Goal: Task Accomplishment & Management: Manage account settings

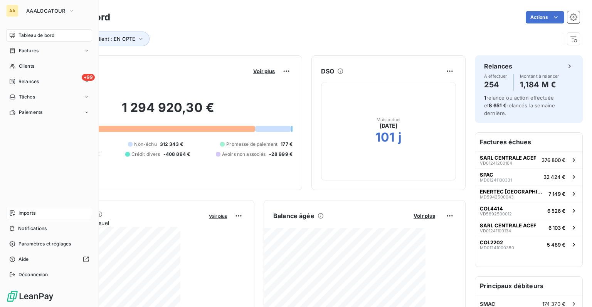
click at [29, 216] on span "Imports" at bounding box center [26, 213] width 17 height 7
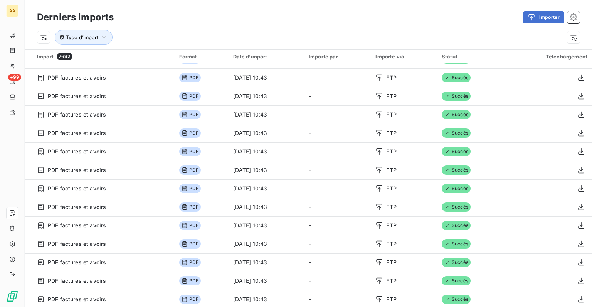
scroll to position [1605, 0]
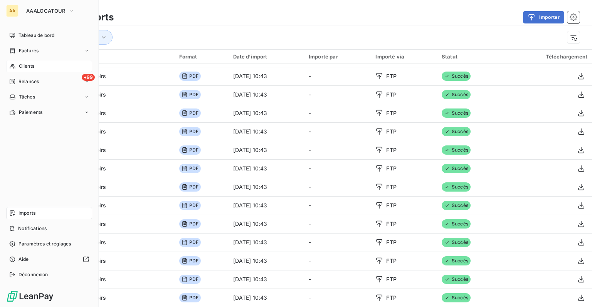
click at [27, 67] on span "Clients" at bounding box center [26, 66] width 15 height 7
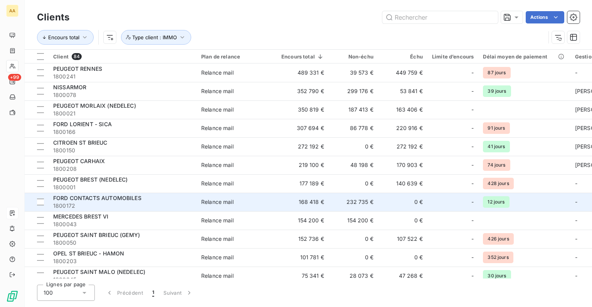
click at [117, 203] on span "1800172" at bounding box center [122, 206] width 139 height 8
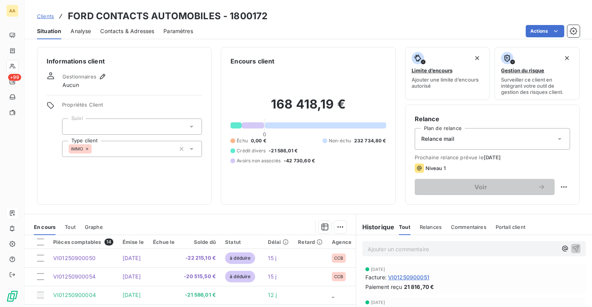
click at [44, 14] on span "Clients" at bounding box center [45, 16] width 17 height 6
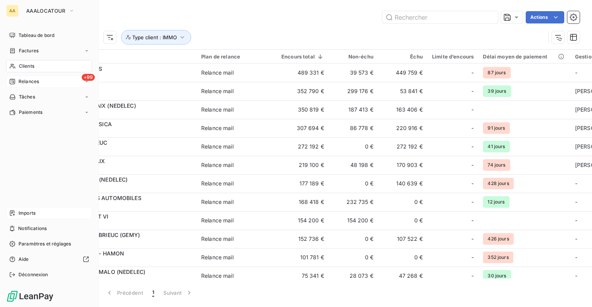
click at [24, 82] on span "Relances" at bounding box center [28, 81] width 20 height 7
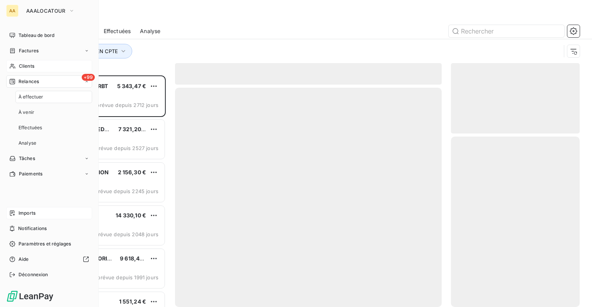
scroll to position [226, 122]
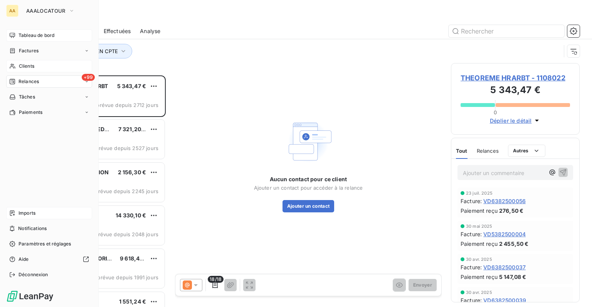
click at [44, 40] on div "Tableau de bord" at bounding box center [49, 35] width 86 height 12
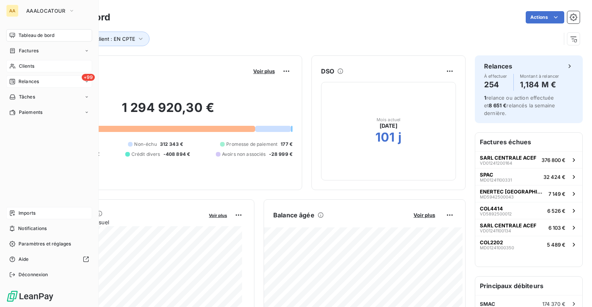
click at [22, 82] on span "Relances" at bounding box center [28, 81] width 20 height 7
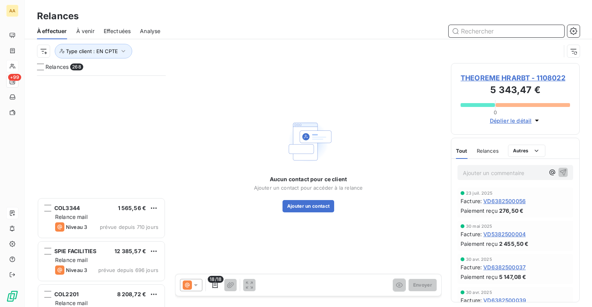
scroll to position [3043, 0]
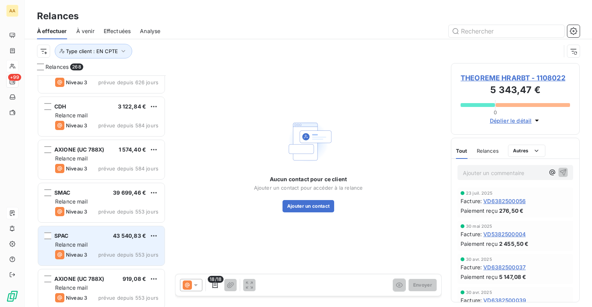
click at [101, 235] on div "SPAC 43 540,83 €" at bounding box center [106, 236] width 103 height 7
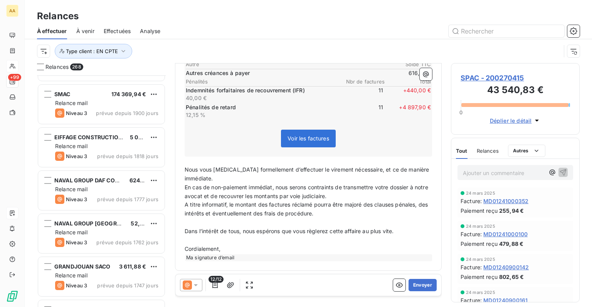
scroll to position [385, 0]
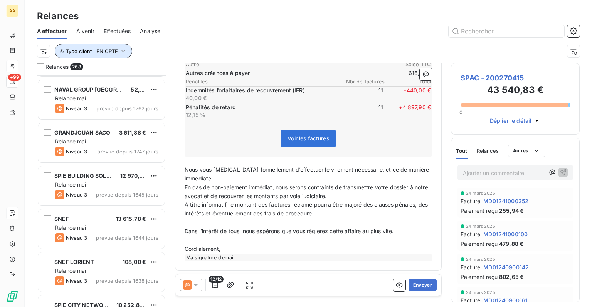
click at [126, 51] on icon "button" at bounding box center [123, 51] width 8 height 8
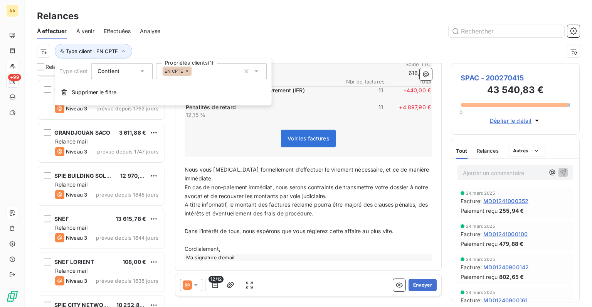
click at [219, 72] on div "EN CPTE" at bounding box center [211, 71] width 111 height 16
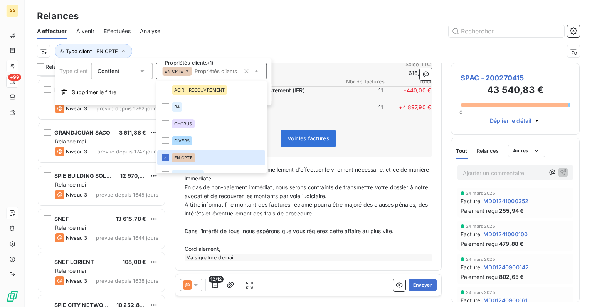
click at [187, 71] on icon at bounding box center [187, 71] width 2 height 2
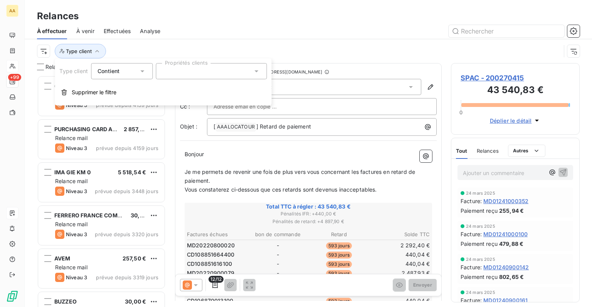
click at [184, 74] on div at bounding box center [211, 71] width 111 height 16
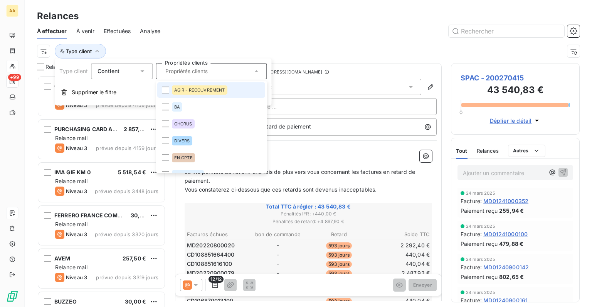
click at [182, 87] on div "AGIR - RECOUVREMENT" at bounding box center [199, 90] width 55 height 9
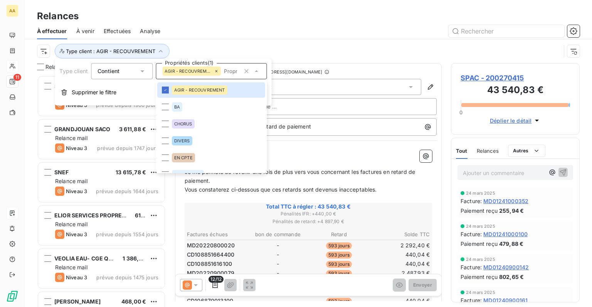
click at [253, 38] on div "À effectuer À venir Effectuées Analyse" at bounding box center [308, 31] width 567 height 16
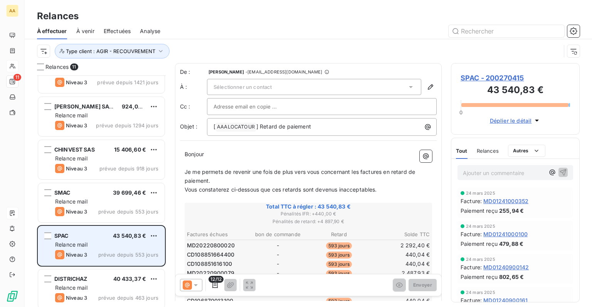
scroll to position [243, 0]
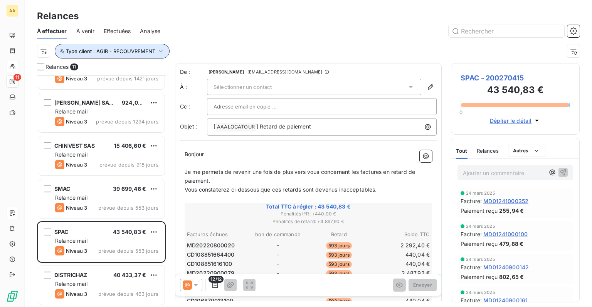
click at [161, 50] on icon "button" at bounding box center [161, 51] width 8 height 8
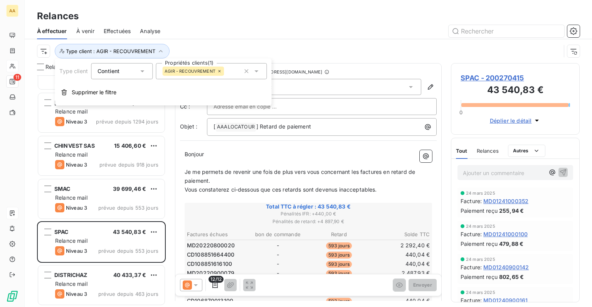
click at [218, 70] on icon at bounding box center [219, 71] width 5 height 5
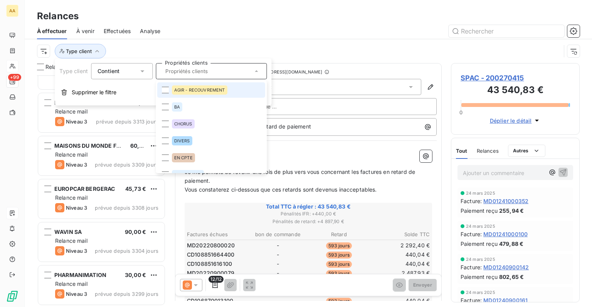
click at [208, 72] on input "text" at bounding box center [207, 71] width 90 height 7
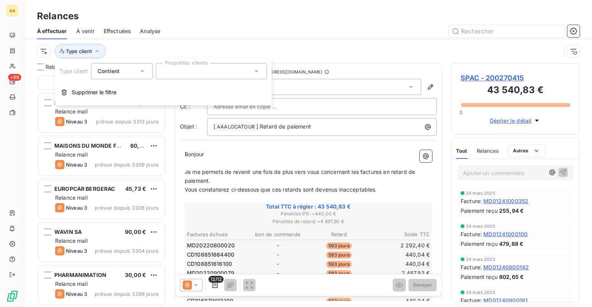
click at [208, 72] on div at bounding box center [211, 71] width 111 height 16
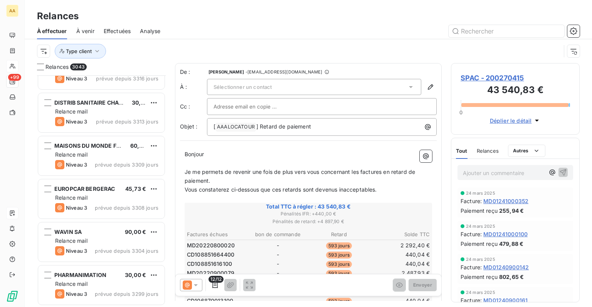
click at [208, 47] on div "Type client" at bounding box center [298, 51] width 523 height 15
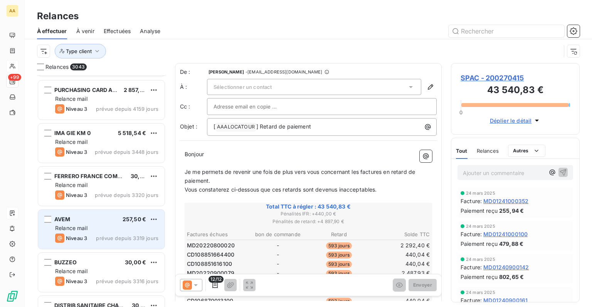
scroll to position [0, 0]
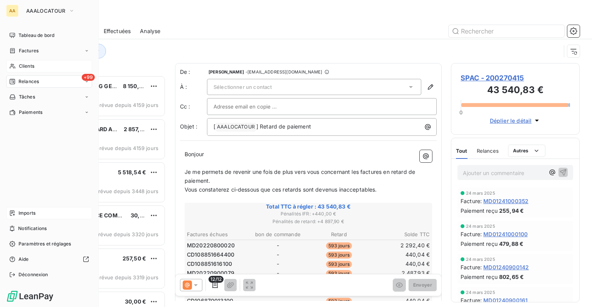
click at [18, 64] on div "Clients" at bounding box center [49, 66] width 86 height 12
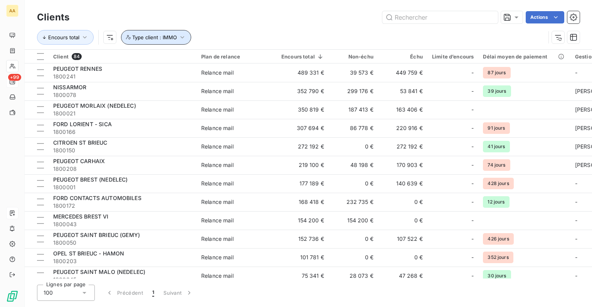
click at [168, 42] on button "Type client : IMMO" at bounding box center [156, 37] width 70 height 15
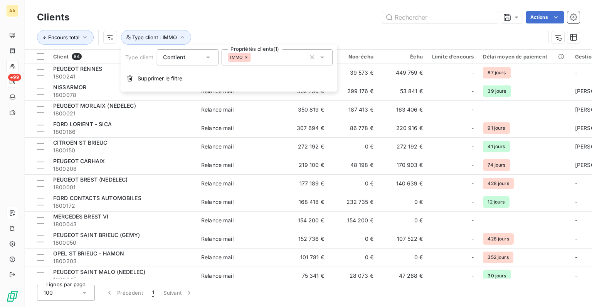
click at [247, 59] on icon at bounding box center [246, 57] width 5 height 5
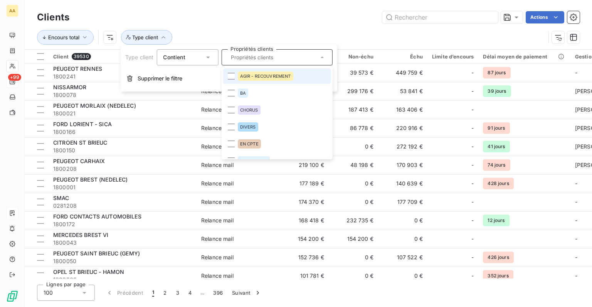
click at [292, 78] on div "AGIR - RECOUVREMENT" at bounding box center [264, 76] width 55 height 9
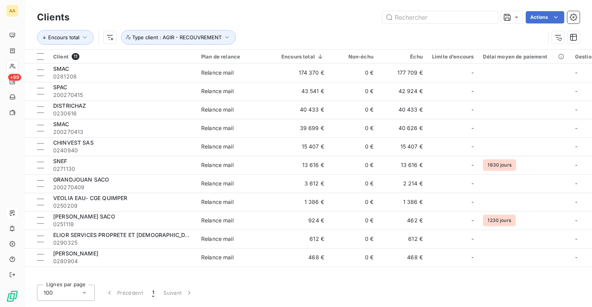
click at [289, 32] on div "Encours total Type client : AGIR - RECOUVREMENT" at bounding box center [291, 37] width 508 height 15
click at [226, 33] on button "Type client : AGIR - RECOUVREMENT" at bounding box center [178, 37] width 115 height 15
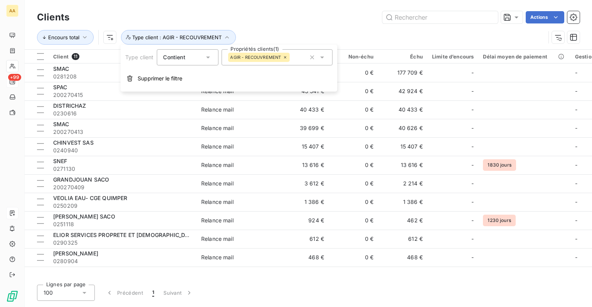
click at [301, 59] on div "AGIR - RECOUVREMENT" at bounding box center [276, 57] width 111 height 16
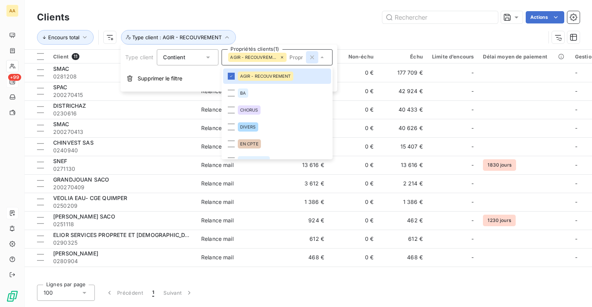
click at [313, 58] on icon "button" at bounding box center [312, 58] width 8 height 8
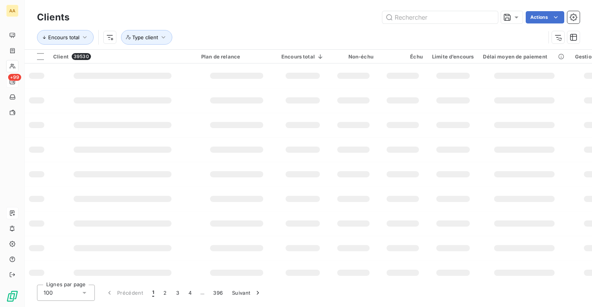
click at [215, 28] on div "Encours total Type client" at bounding box center [308, 37] width 542 height 24
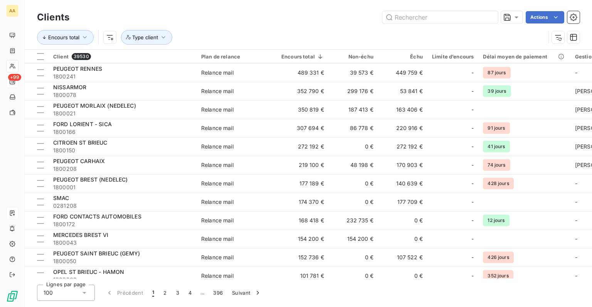
click at [261, 35] on div "Encours total Type client" at bounding box center [291, 37] width 508 height 15
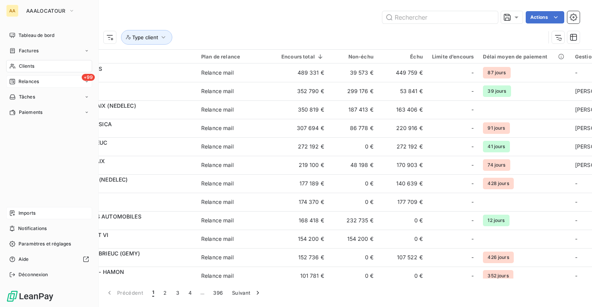
click at [35, 64] on div "Clients" at bounding box center [49, 66] width 86 height 12
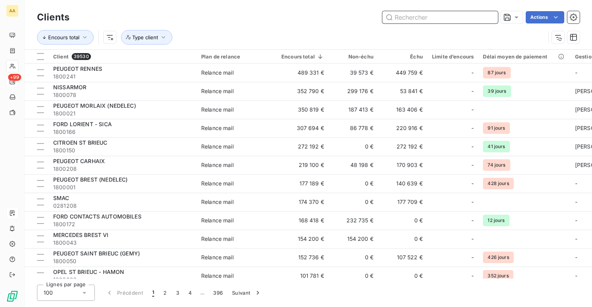
click at [456, 20] on input "text" at bounding box center [440, 17] width 116 height 12
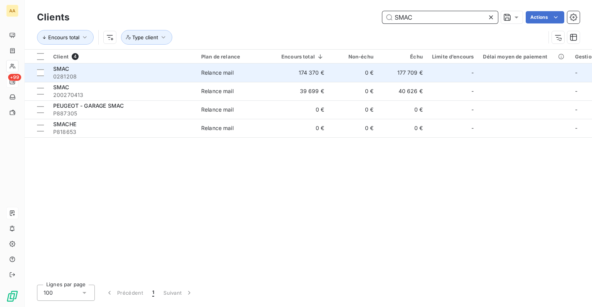
type input "SMAC"
click at [300, 77] on td "174 370 €" at bounding box center [303, 73] width 52 height 18
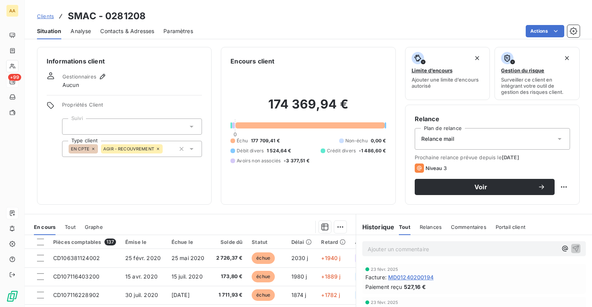
click at [93, 150] on icon at bounding box center [93, 149] width 5 height 5
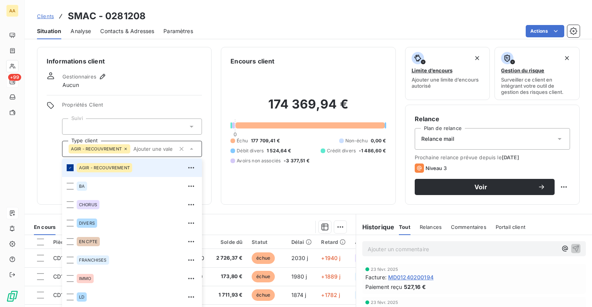
click at [69, 167] on icon at bounding box center [70, 168] width 5 height 5
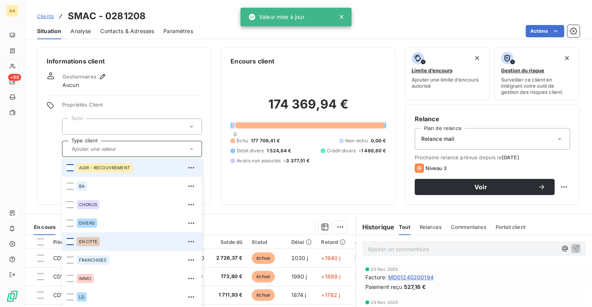
click at [69, 243] on div at bounding box center [70, 241] width 7 height 7
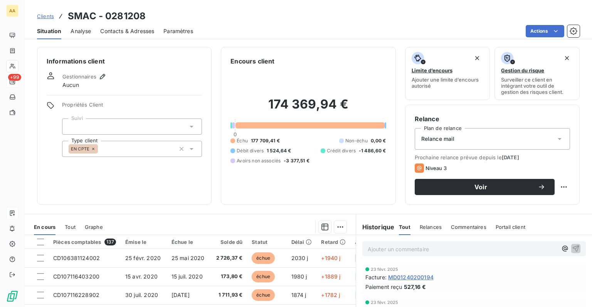
click at [259, 72] on div "174 369,94 € 0 Échu 177 709,41 € Non-échu 0,00 € Débit divers 1 524,64 € Crédit…" at bounding box center [307, 130] width 155 height 129
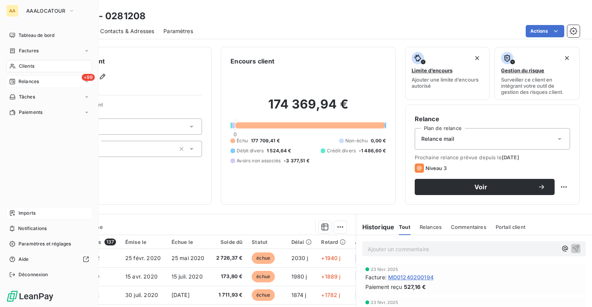
click at [30, 80] on span "Relances" at bounding box center [28, 81] width 20 height 7
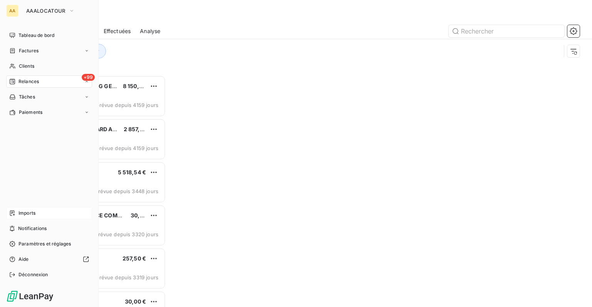
scroll to position [226, 122]
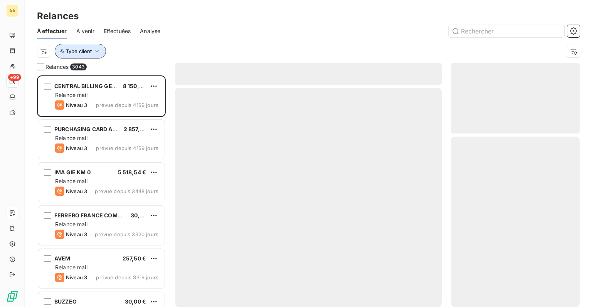
click at [100, 55] on icon "button" at bounding box center [97, 51] width 8 height 8
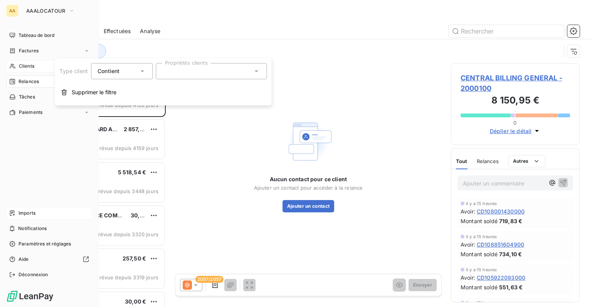
click at [15, 69] on div "Clients" at bounding box center [49, 66] width 86 height 12
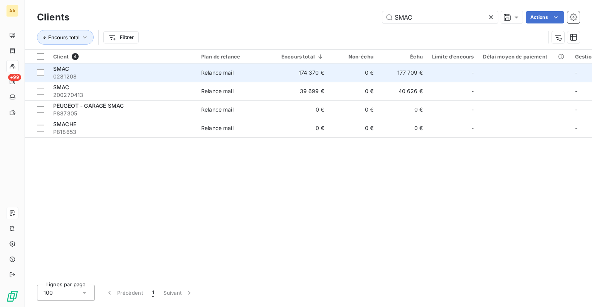
click at [176, 77] on span "0281208" at bounding box center [122, 77] width 139 height 8
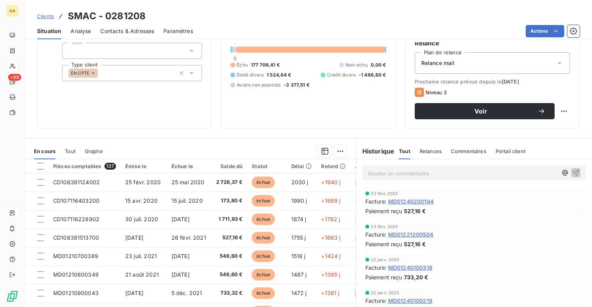
scroll to position [77, 0]
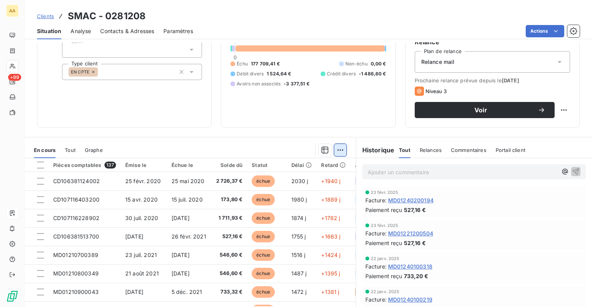
click at [340, 146] on html "AA +99 Clients SMAC - 0281208 Situation Analyse Contacts & Adresses Paramètres …" at bounding box center [296, 153] width 592 height 307
click at [240, 170] on div "Mettre en litige (0 facture)" at bounding box center [270, 167] width 137 height 12
click at [333, 151] on html "AA +99 Clients SMAC - 0281208 Situation Analyse Contacts & Adresses Paramètres …" at bounding box center [296, 153] width 592 height 307
click at [40, 164] on html "AA +99 Clients SMAC - 0281208 Situation Analyse Contacts & Adresses Paramètres …" at bounding box center [296, 153] width 592 height 307
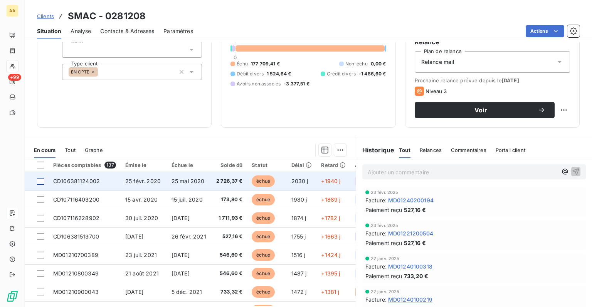
click at [43, 183] on div at bounding box center [40, 181] width 7 height 7
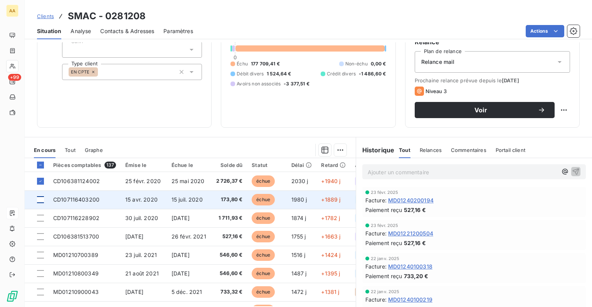
click at [42, 200] on div at bounding box center [40, 199] width 7 height 7
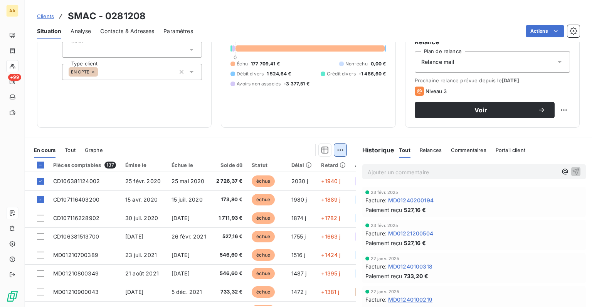
click at [340, 148] on html "AA +99 Clients SMAC - 0281208 Situation Analyse Contacts & Adresses Paramètres …" at bounding box center [296, 153] width 592 height 307
drag, startPoint x: 224, startPoint y: 124, endPoint x: 168, endPoint y: 122, distance: 56.3
click at [224, 124] on html "AA +99 Clients SMAC - 0281208 Situation Analyse Contacts & Adresses Paramètres …" at bounding box center [296, 153] width 592 height 307
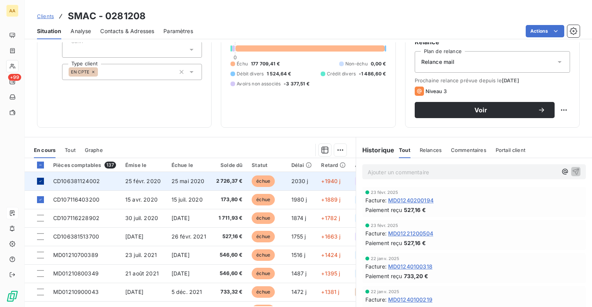
click at [42, 181] on icon at bounding box center [40, 181] width 5 height 5
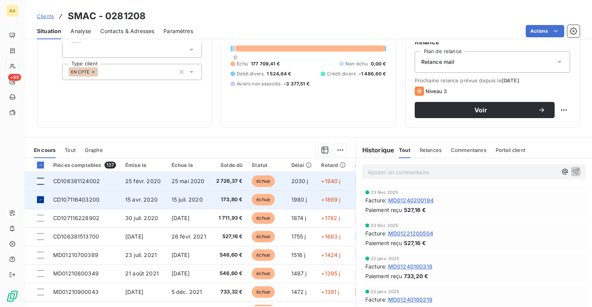
click at [43, 198] on div at bounding box center [40, 199] width 7 height 7
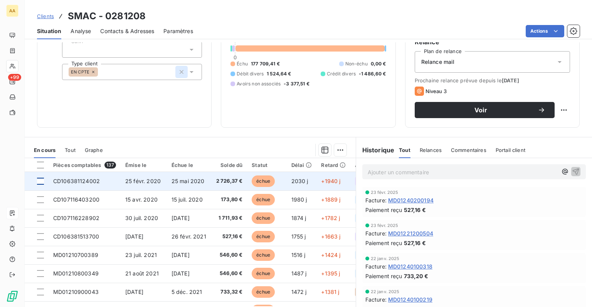
click at [178, 70] on icon "button" at bounding box center [182, 72] width 8 height 8
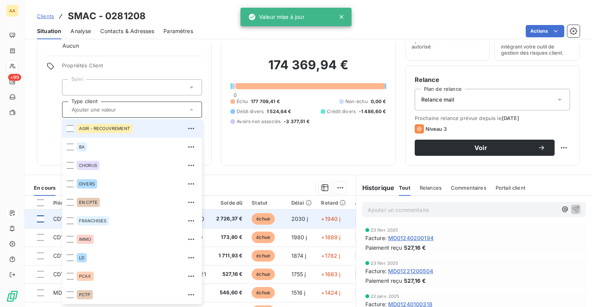
scroll to position [0, 0]
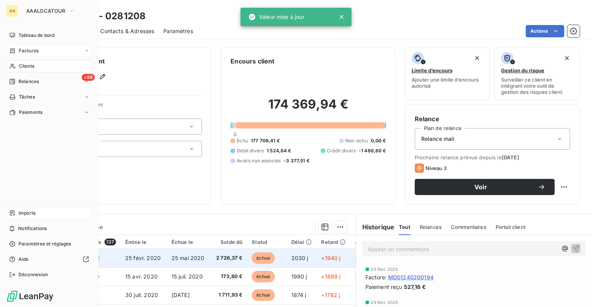
click at [19, 49] on span "Factures" at bounding box center [29, 50] width 20 height 7
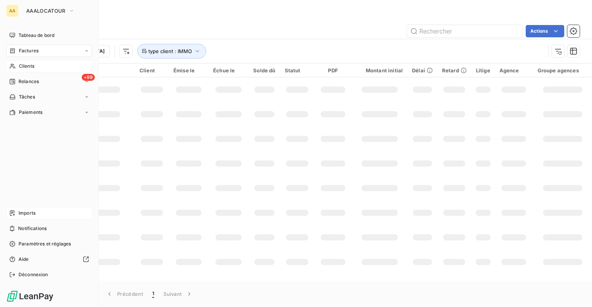
click at [33, 70] on span "Clients" at bounding box center [26, 66] width 15 height 7
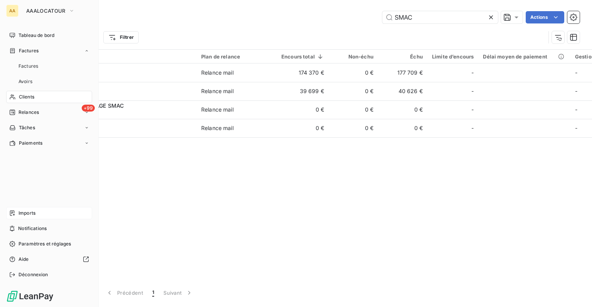
click at [33, 99] on span "Clients" at bounding box center [26, 97] width 15 height 7
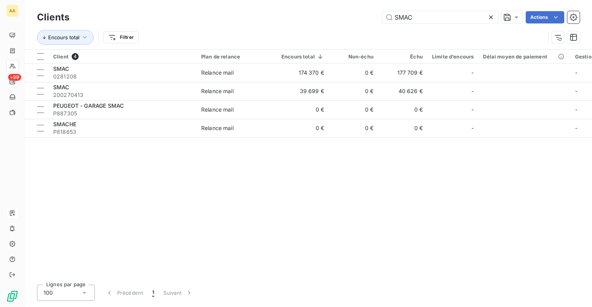
click at [201, 24] on div "Clients SMAC Actions" at bounding box center [308, 17] width 542 height 16
click at [110, 38] on html "AA +99 Clients SMAC Actions Encours total Filtrer Client 4 Plan de relance Enco…" at bounding box center [296, 153] width 592 height 307
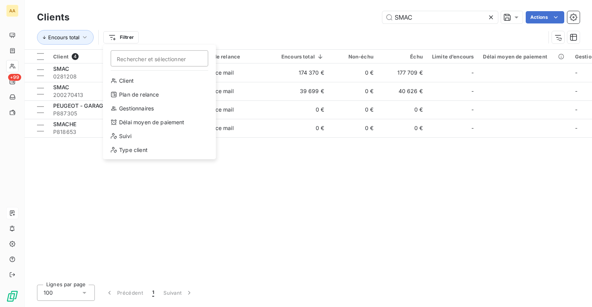
click at [131, 157] on div "Client Plan de relance Gestionnaires Délai moyen de paiement Suivi Type client" at bounding box center [159, 117] width 107 height 85
click at [130, 154] on div "Type client" at bounding box center [159, 150] width 107 height 12
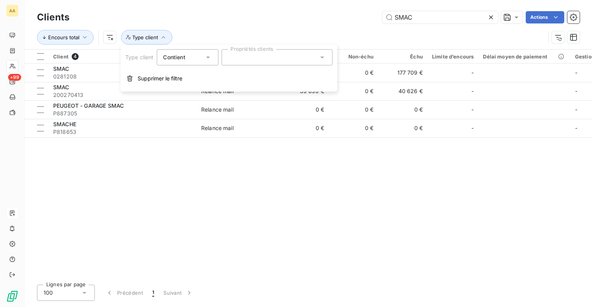
click at [309, 51] on div at bounding box center [276, 57] width 111 height 16
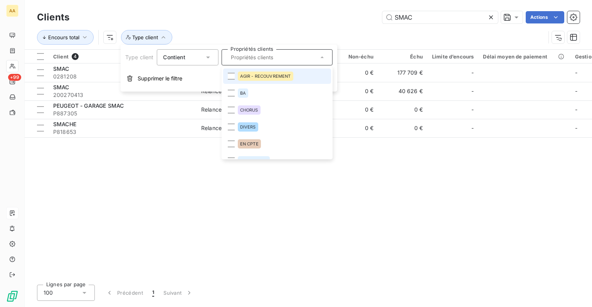
click at [257, 71] on li "AGIR - RECOUVREMENT" at bounding box center [277, 76] width 108 height 15
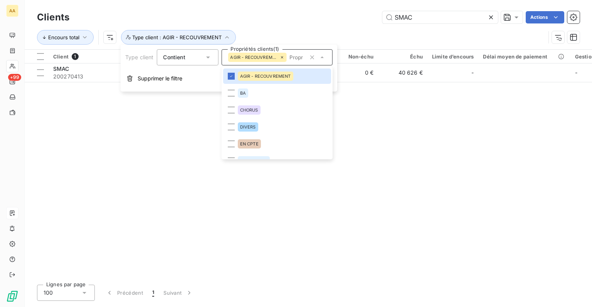
click at [39, 117] on div "Client 1 Plan de relance Encours total Non-échu Échu Limite d’encours Délai moy…" at bounding box center [308, 164] width 567 height 229
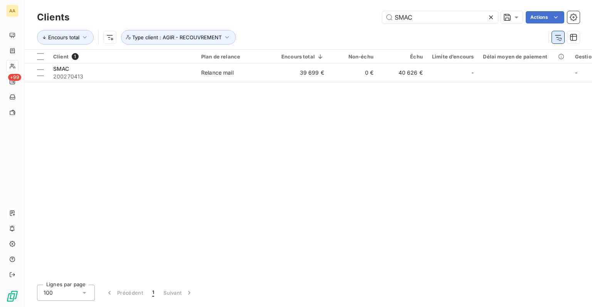
click at [563, 34] on button "button" at bounding box center [558, 37] width 12 height 12
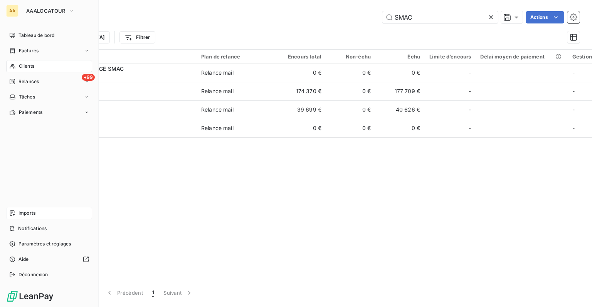
click at [20, 63] on span "Clients" at bounding box center [26, 66] width 15 height 7
click at [27, 67] on span "Clients" at bounding box center [26, 66] width 15 height 7
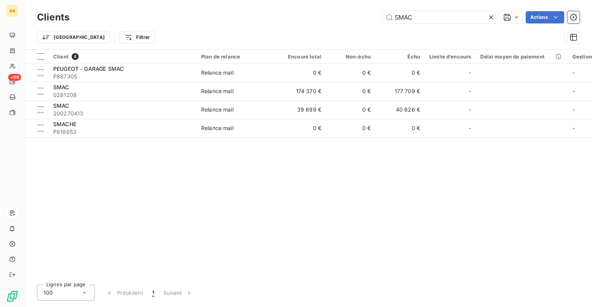
click at [197, 25] on div "Trier Filtrer" at bounding box center [308, 37] width 542 height 24
click at [85, 39] on html "AA +99 Clients SMAC Actions Trier Filtrer Client 4 Plan de relance Encours tota…" at bounding box center [296, 153] width 592 height 307
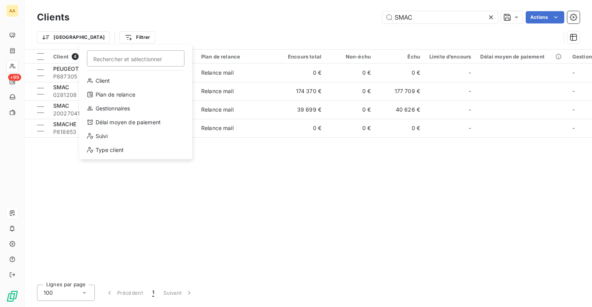
click at [459, 46] on html "AA +99 Clients SMAC Actions Trier Filtrer Rechercher et sélectionner Client Pla…" at bounding box center [296, 153] width 592 height 307
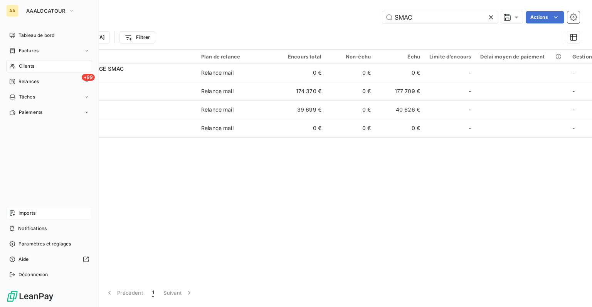
click at [24, 72] on div "Clients" at bounding box center [49, 66] width 86 height 12
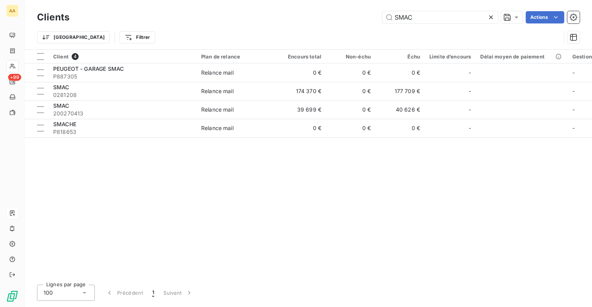
click at [487, 13] on div at bounding box center [492, 17] width 11 height 12
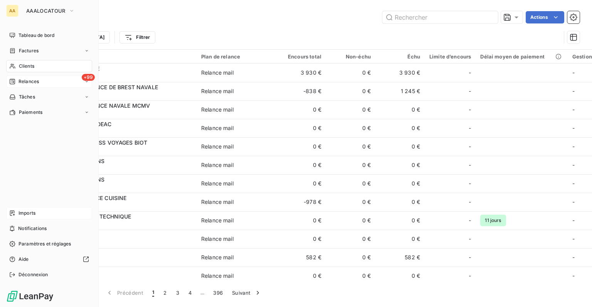
click at [24, 76] on div "+99 Relances" at bounding box center [49, 81] width 86 height 12
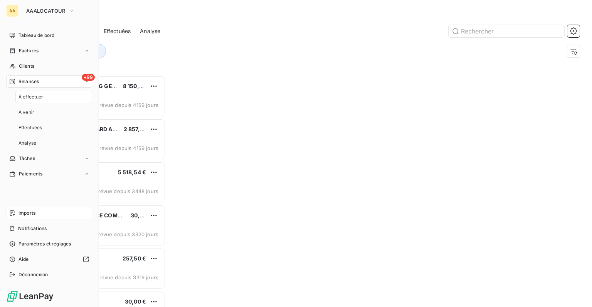
scroll to position [226, 122]
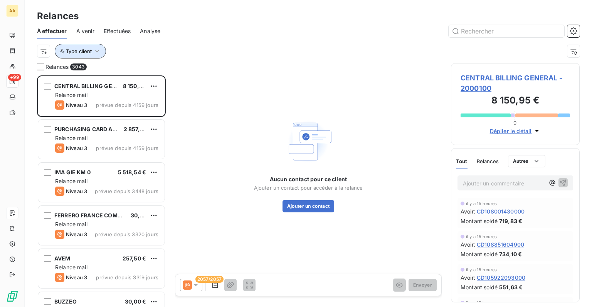
click at [88, 54] on button "Type client" at bounding box center [80, 51] width 51 height 15
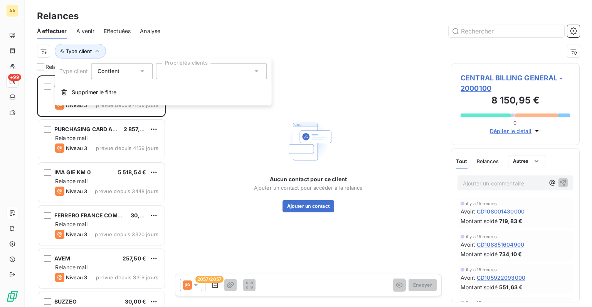
click at [125, 77] on div "Contient is" at bounding box center [122, 71] width 62 height 16
click at [221, 65] on div at bounding box center [211, 71] width 111 height 16
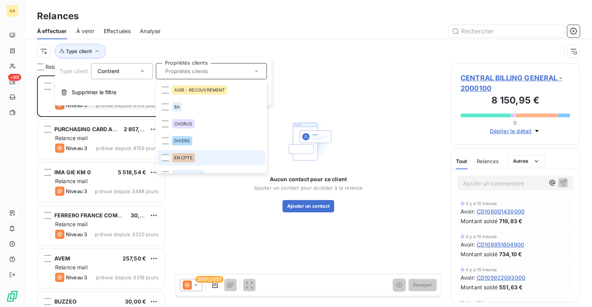
click at [189, 151] on li "EN CPTE" at bounding box center [211, 157] width 108 height 15
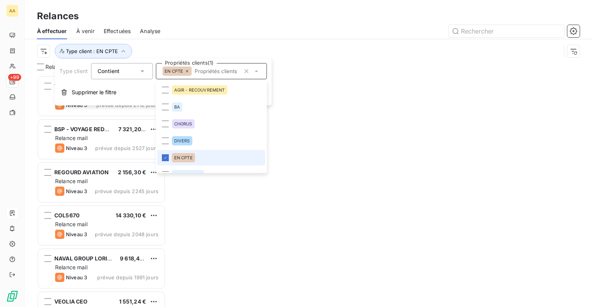
scroll to position [226, 122]
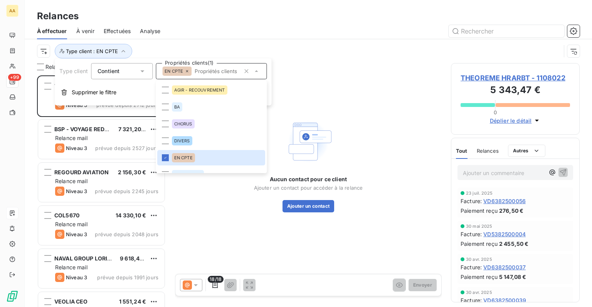
click at [220, 32] on div at bounding box center [374, 31] width 410 height 12
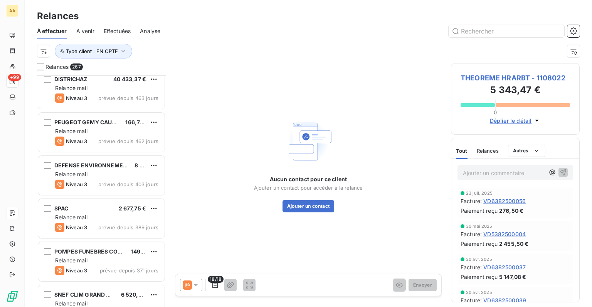
scroll to position [3428, 0]
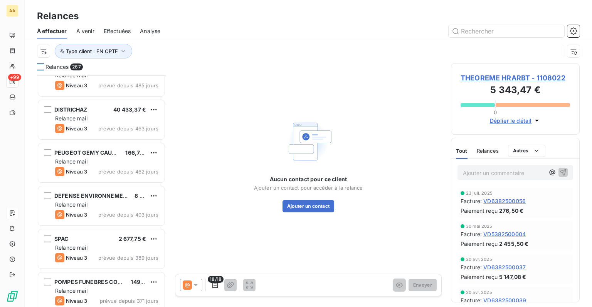
click at [40, 69] on div at bounding box center [40, 67] width 7 height 7
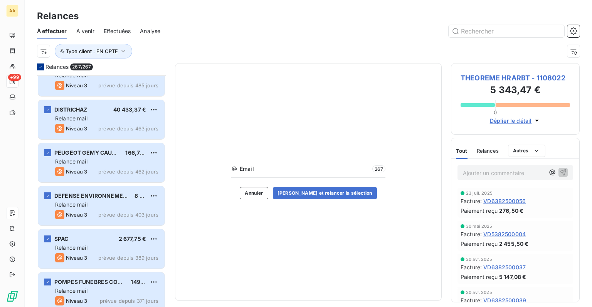
click at [40, 68] on icon at bounding box center [40, 67] width 5 height 5
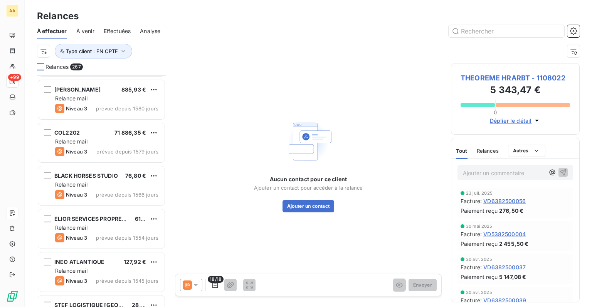
scroll to position [732, 0]
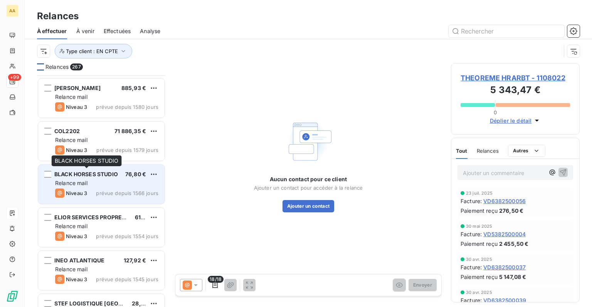
click at [92, 176] on span "BLACK HORSES STUDIO" at bounding box center [86, 174] width 64 height 7
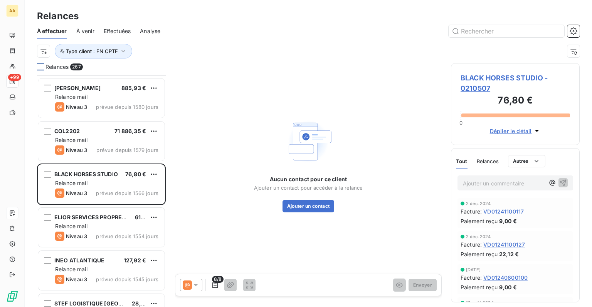
click at [496, 78] on span "BLACK HORSES STUDIO - 0210507" at bounding box center [514, 83] width 109 height 21
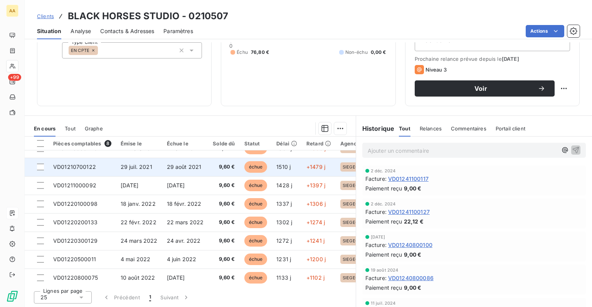
scroll to position [17, 0]
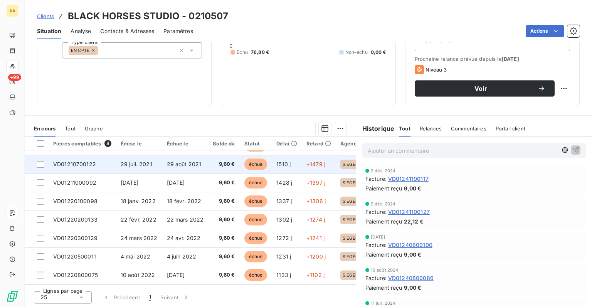
click at [168, 162] on span "29 août 2021" at bounding box center [184, 164] width 35 height 7
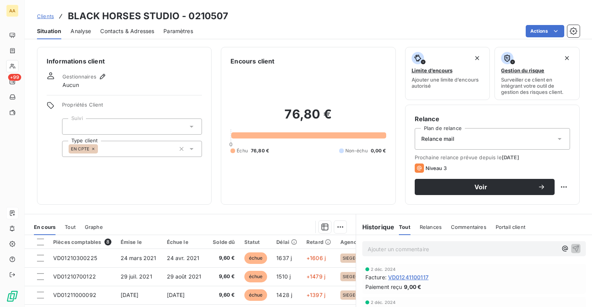
click at [49, 18] on span "Clients" at bounding box center [45, 16] width 17 height 6
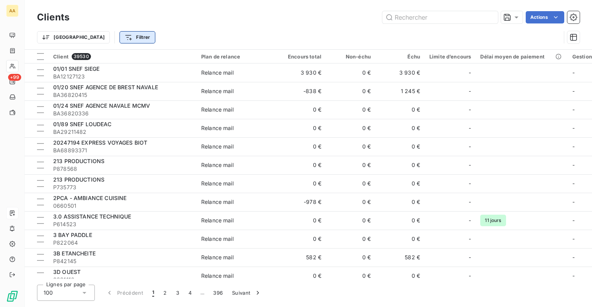
click at [108, 42] on html "AA +99 Clients Actions Trier Filtrer Client 39530 Plan de relance Encours total…" at bounding box center [296, 153] width 592 height 307
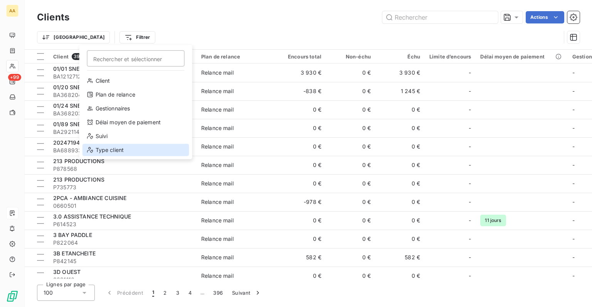
click at [112, 154] on div "Type client" at bounding box center [135, 150] width 107 height 12
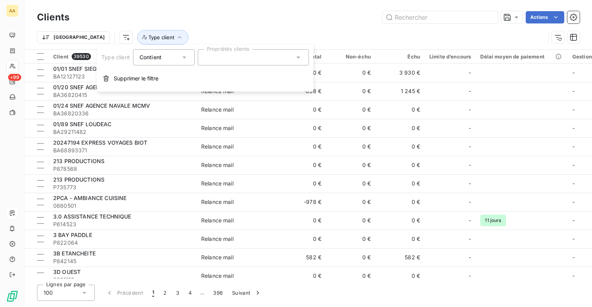
click at [225, 53] on div at bounding box center [253, 57] width 111 height 16
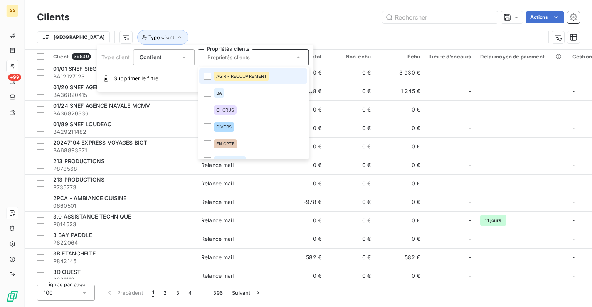
click at [226, 73] on div "AGIR - RECOUVREMENT" at bounding box center [241, 76] width 55 height 9
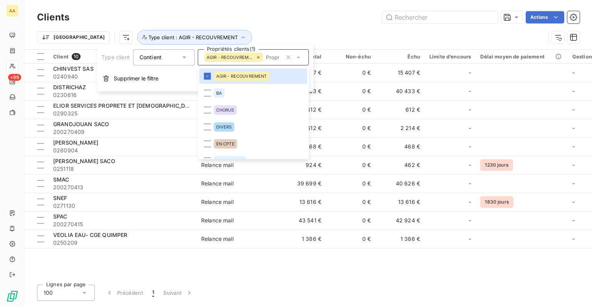
click at [269, 22] on div "Actions" at bounding box center [329, 17] width 501 height 12
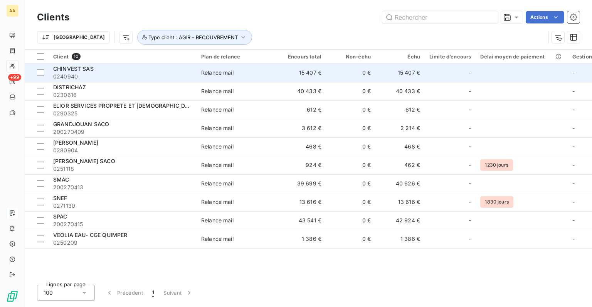
click at [102, 74] on span "0240940" at bounding box center [122, 77] width 139 height 8
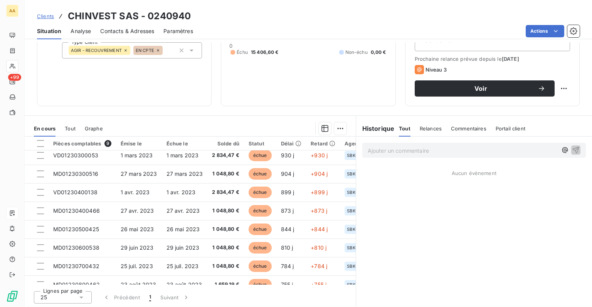
scroll to position [35, 0]
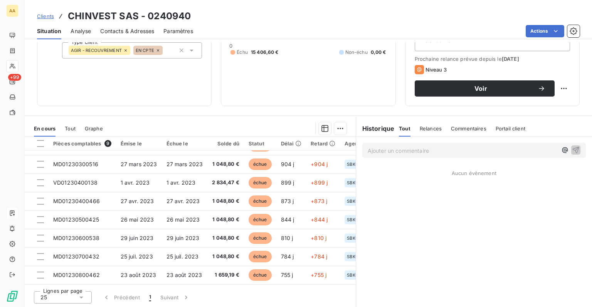
drag, startPoint x: 129, startPoint y: 147, endPoint x: 130, endPoint y: 143, distance: 4.8
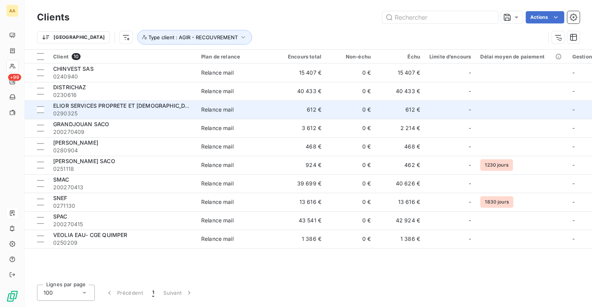
click at [103, 110] on span "0290325" at bounding box center [122, 114] width 139 height 8
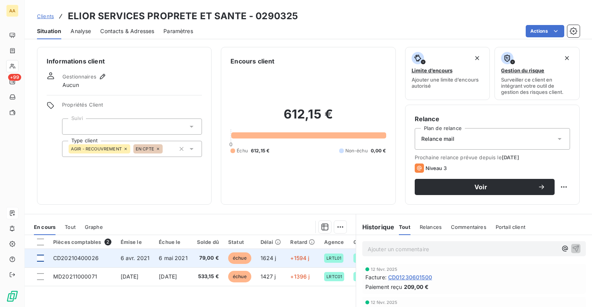
click at [39, 259] on div at bounding box center [40, 258] width 7 height 7
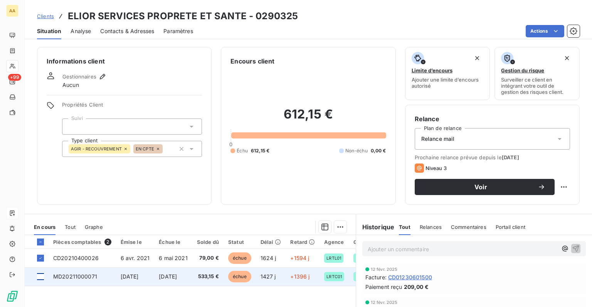
click at [42, 276] on div at bounding box center [40, 276] width 7 height 7
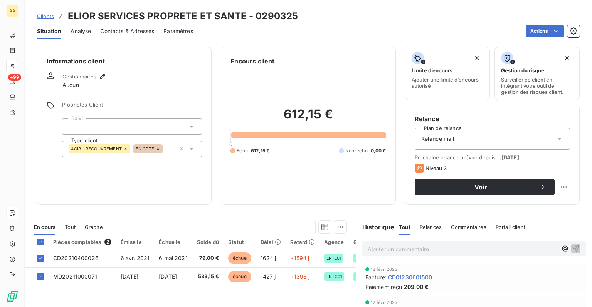
click at [157, 150] on icon at bounding box center [158, 149] width 5 height 5
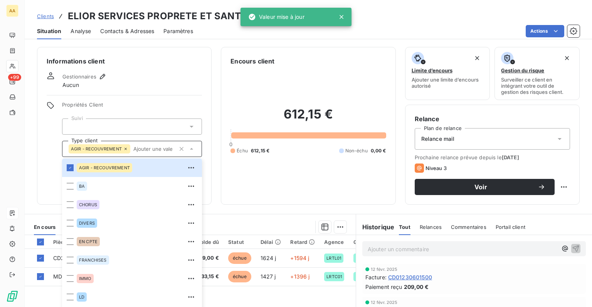
click at [264, 191] on div "612,15 € 0 Échu 612,15 € Non-échu 0,00 €" at bounding box center [307, 130] width 155 height 129
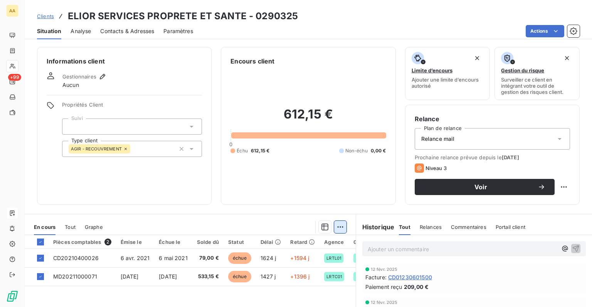
click at [336, 227] on html "AA +99 Clients ELIOR SERVICES PROPRETE ET SANTE - 0290325 Situation Analyse Con…" at bounding box center [296, 153] width 592 height 307
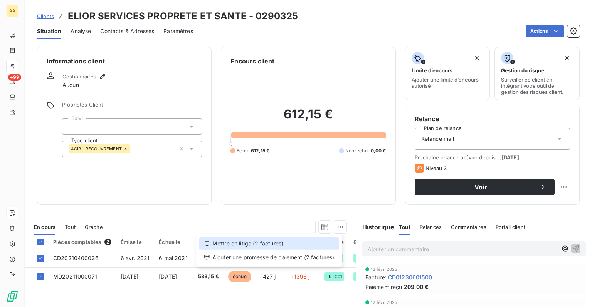
click at [269, 245] on div "Mettre en litige (2 factures)" at bounding box center [269, 244] width 140 height 12
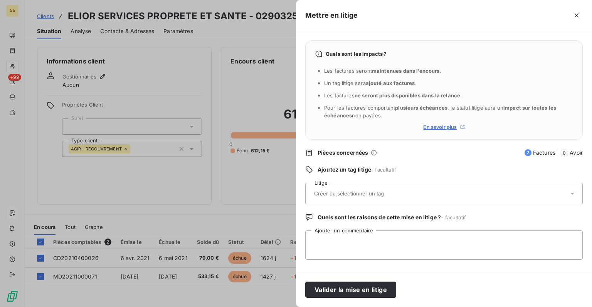
click at [356, 195] on input "text" at bounding box center [369, 193] width 112 height 7
click at [350, 196] on input "text" at bounding box center [369, 193] width 112 height 7
click at [364, 193] on input "text" at bounding box center [369, 193] width 112 height 7
type input "a"
type input "AGIR"
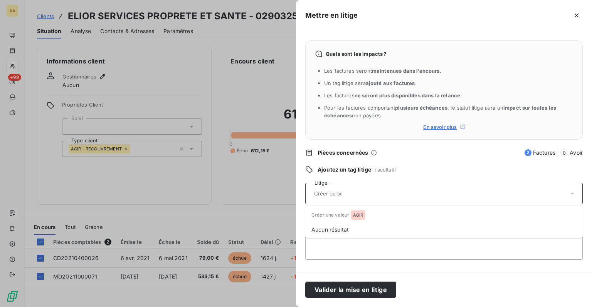
click at [353, 251] on textarea "Ajouter un commentaire" at bounding box center [443, 245] width 277 height 29
click at [347, 197] on div at bounding box center [440, 194] width 257 height 16
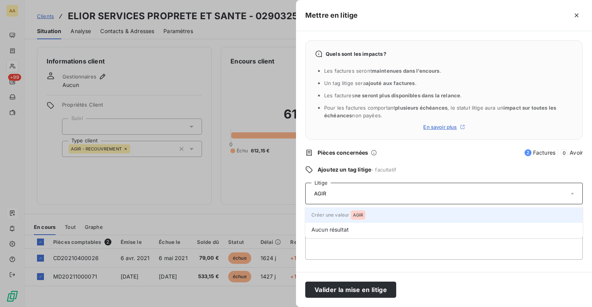
type input "AGIR"
click at [359, 216] on span "AGIR" at bounding box center [358, 215] width 10 height 5
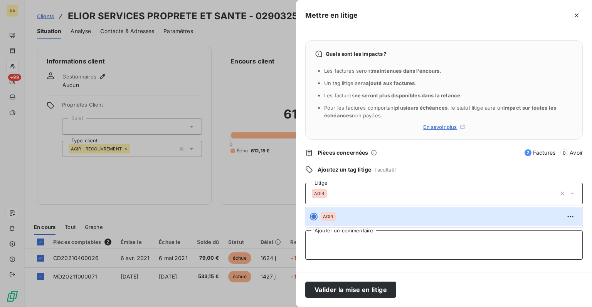
click at [350, 252] on textarea "Ajouter un commentaire" at bounding box center [443, 245] width 277 height 29
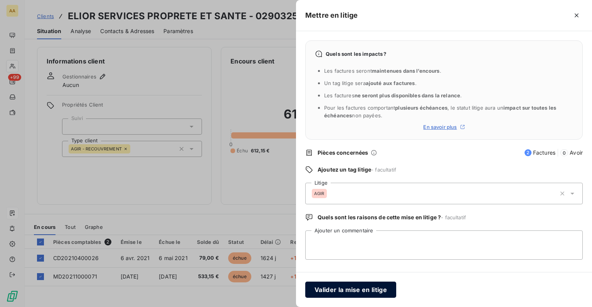
click at [369, 287] on button "Valider la mise en litige" at bounding box center [350, 290] width 91 height 16
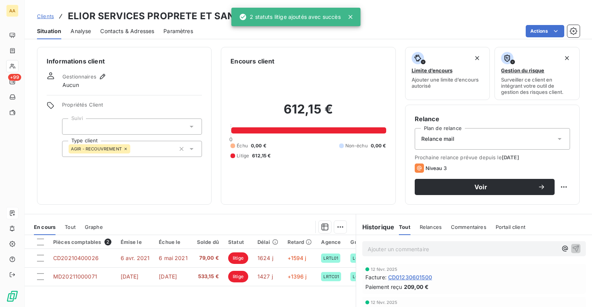
click at [171, 144] on div "AGIR - RECOUVREMENT" at bounding box center [132, 149] width 140 height 16
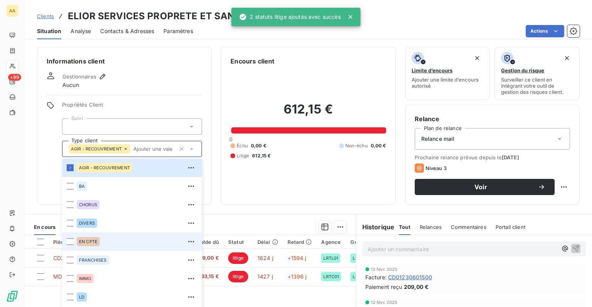
click at [100, 242] on div "EN CPTE" at bounding box center [137, 242] width 121 height 12
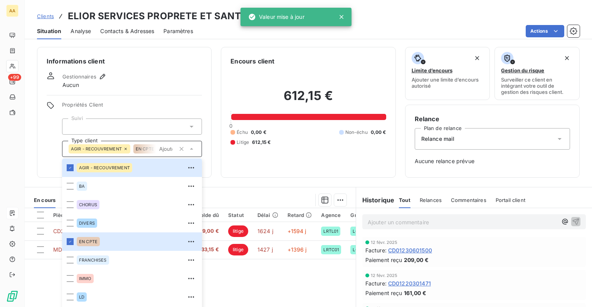
click at [152, 102] on span "Propriétés Client" at bounding box center [132, 107] width 140 height 11
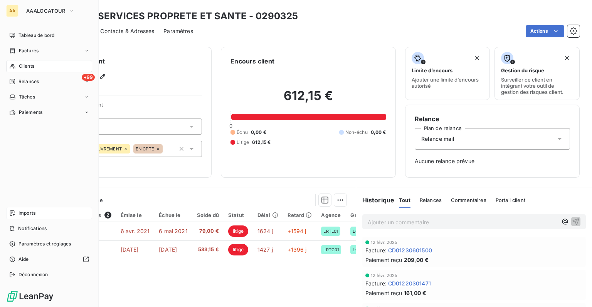
click at [17, 81] on div "Relances" at bounding box center [24, 81] width 30 height 7
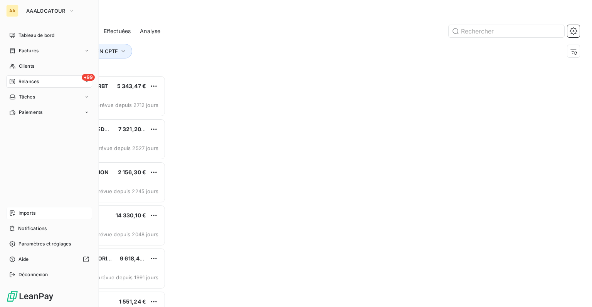
scroll to position [226, 122]
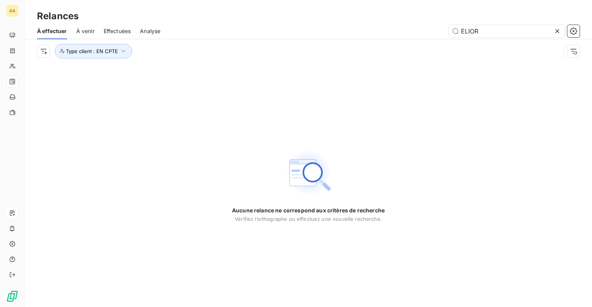
type input "ELIOR"
click at [559, 30] on icon at bounding box center [557, 31] width 8 height 8
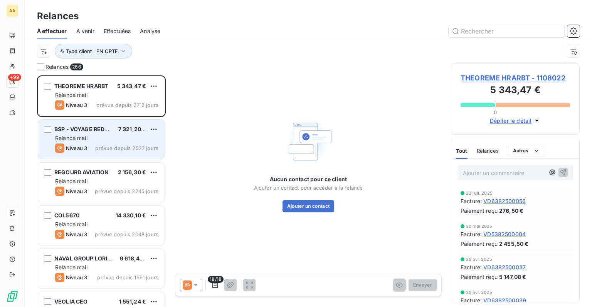
click at [90, 144] on div "Niveau 3 prévue depuis 2527 jours" at bounding box center [106, 148] width 103 height 9
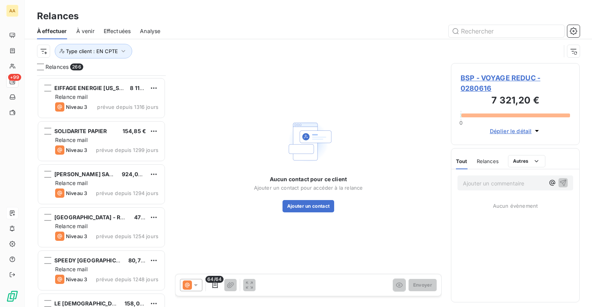
scroll to position [2003, 0]
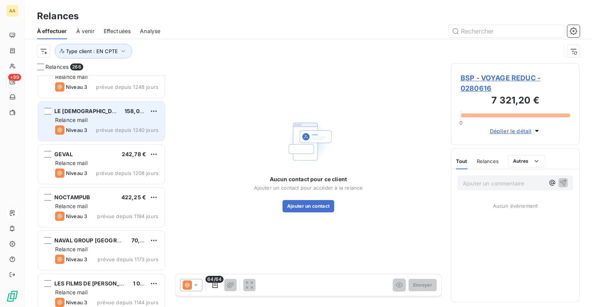
click at [91, 124] on div "LE PAPE 158,00 € Relance mail Niveau 3 prévue depuis 1240 jours" at bounding box center [101, 121] width 126 height 39
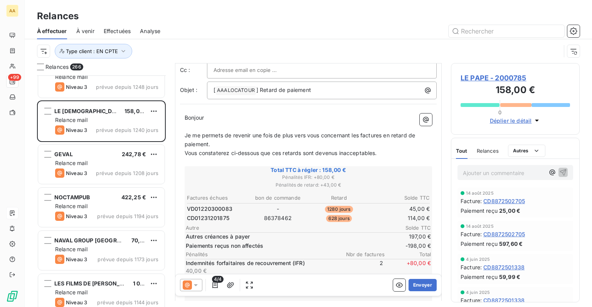
scroll to position [39, 0]
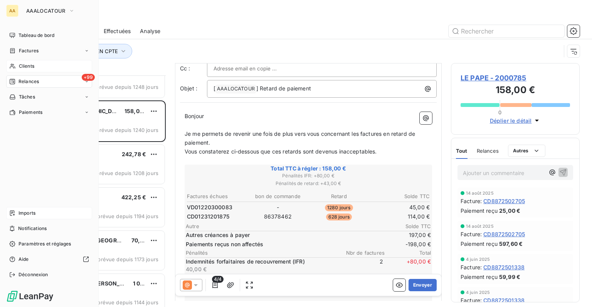
click at [16, 65] on div "Clients" at bounding box center [49, 66] width 86 height 12
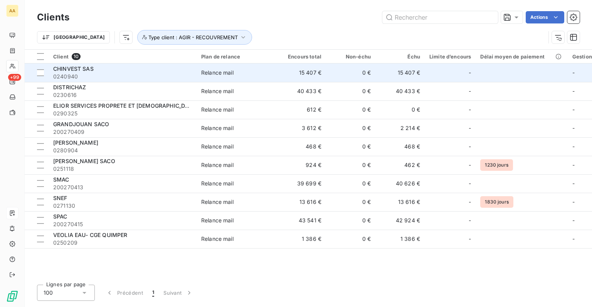
click at [107, 77] on span "0240940" at bounding box center [122, 77] width 139 height 8
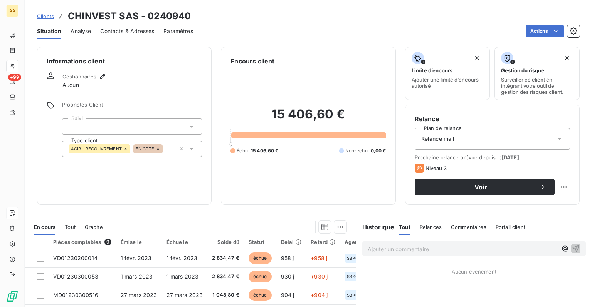
scroll to position [39, 0]
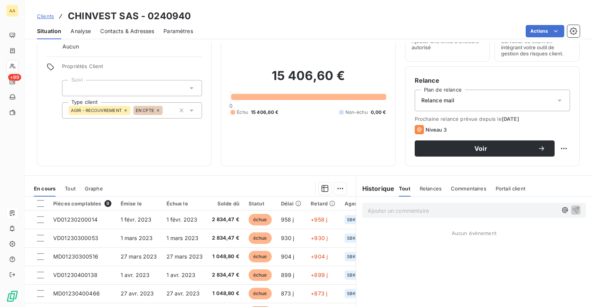
click at [332, 189] on html "AA +99 Clients CHINVEST SAS - 0240940 Situation Analyse Contacts & Adresses Par…" at bounding box center [296, 153] width 592 height 307
click at [262, 158] on html "AA +99 Clients CHINVEST SAS - 0240940 Situation Analyse Contacts & Adresses Par…" at bounding box center [296, 153] width 592 height 307
click at [39, 15] on span "Clients" at bounding box center [45, 16] width 17 height 6
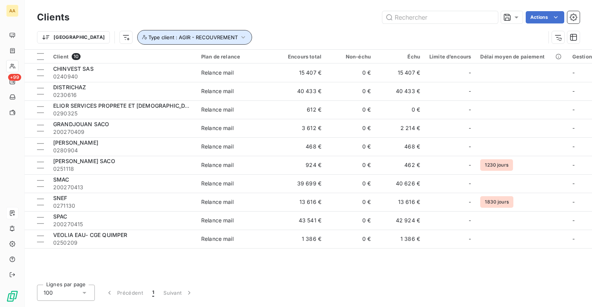
click at [239, 37] on icon "button" at bounding box center [243, 38] width 8 height 8
click at [303, 34] on div "Trier Type client : AGIR - RECOUVREMENT" at bounding box center [291, 37] width 508 height 15
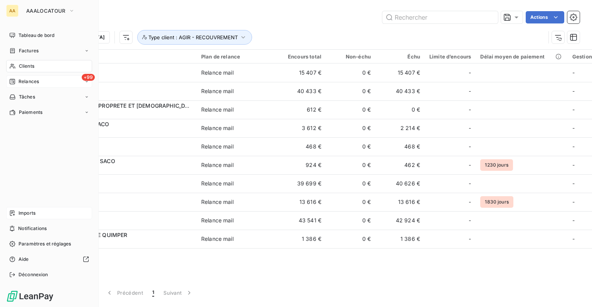
click at [24, 85] on span "Relances" at bounding box center [28, 81] width 20 height 7
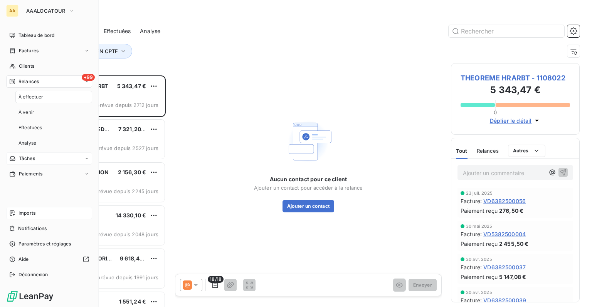
scroll to position [226, 122]
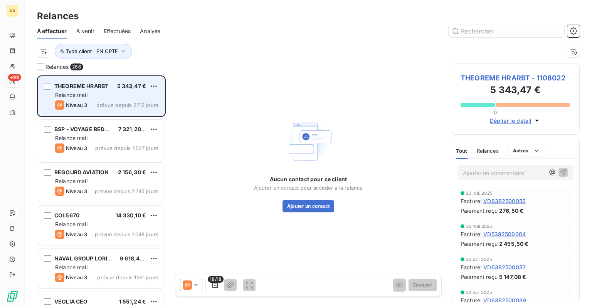
click at [123, 98] on div "Relance mail" at bounding box center [106, 95] width 103 height 8
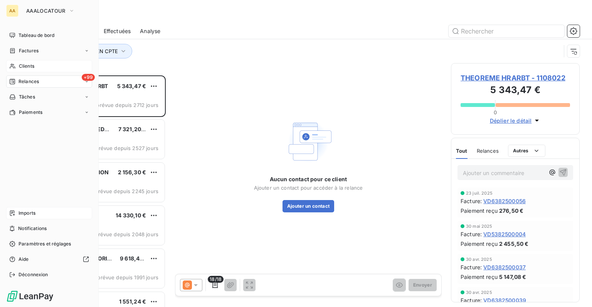
click at [11, 65] on icon at bounding box center [12, 66] width 7 height 6
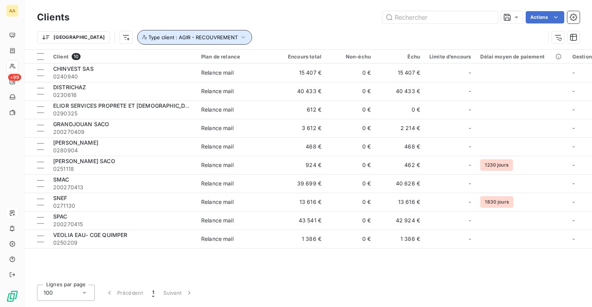
click at [239, 39] on icon "button" at bounding box center [243, 38] width 8 height 8
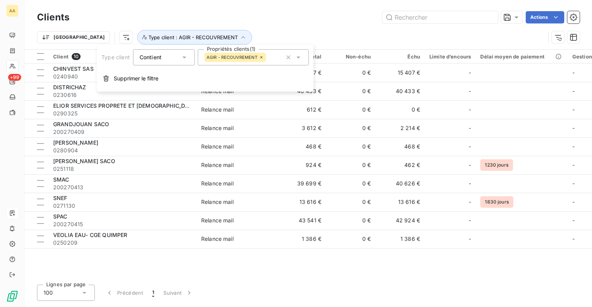
click at [262, 59] on icon at bounding box center [261, 57] width 5 height 5
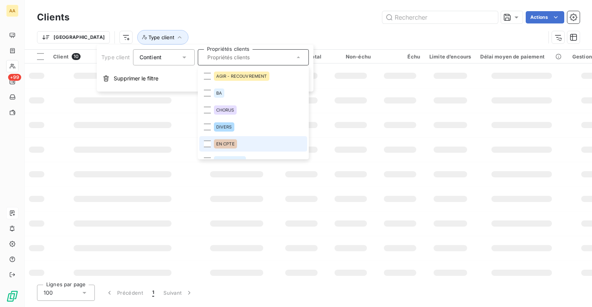
click at [240, 145] on li "EN CPTE" at bounding box center [253, 143] width 108 height 15
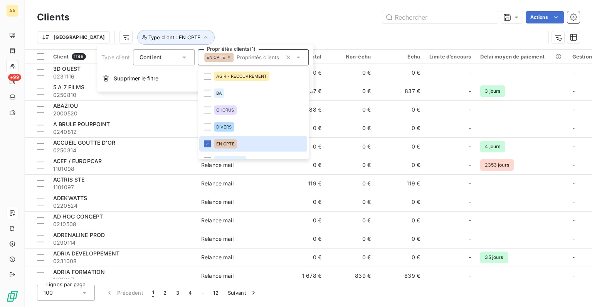
click at [244, 31] on div "Trier Type client : EN CPTE" at bounding box center [291, 37] width 508 height 15
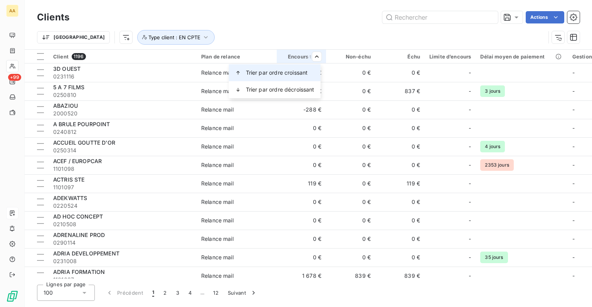
click at [286, 75] on span "Trier par ordre croissant" at bounding box center [277, 73] width 62 height 8
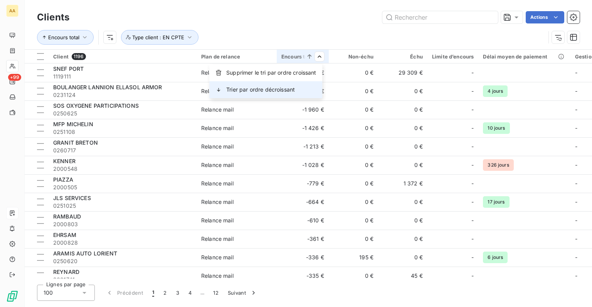
click at [293, 88] on span "Trier par ordre décroissant" at bounding box center [260, 90] width 69 height 8
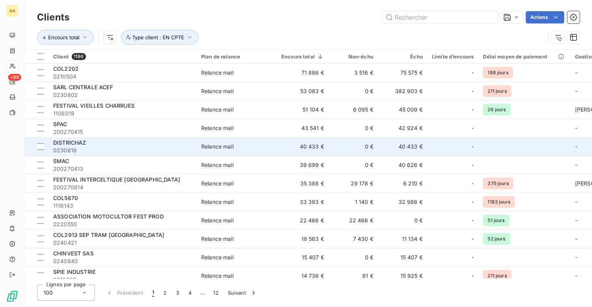
click at [132, 141] on div "DISTRICHAZ" at bounding box center [122, 143] width 139 height 8
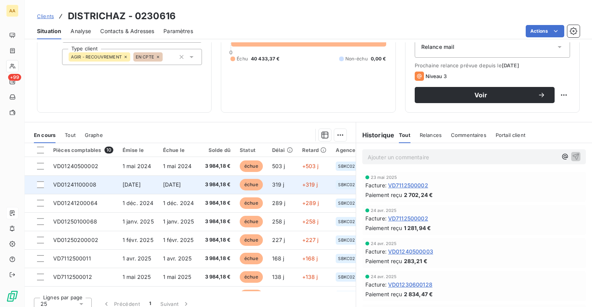
scroll to position [99, 0]
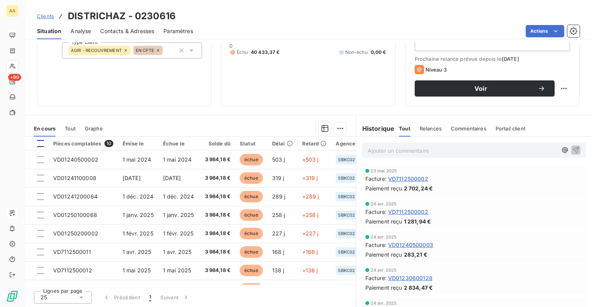
click at [39, 145] on div at bounding box center [40, 143] width 7 height 7
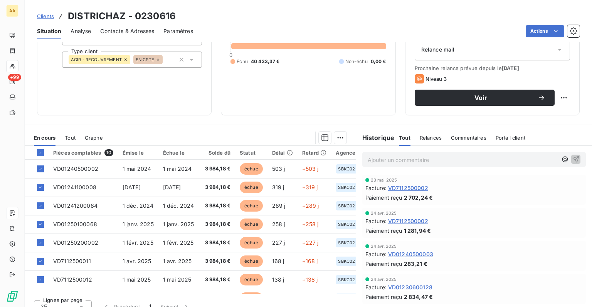
scroll to position [60, 0]
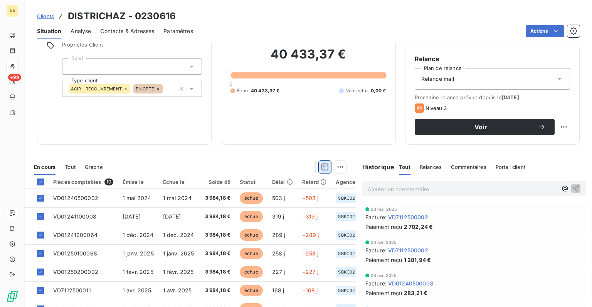
click at [321, 166] on icon "button" at bounding box center [324, 167] width 7 height 7
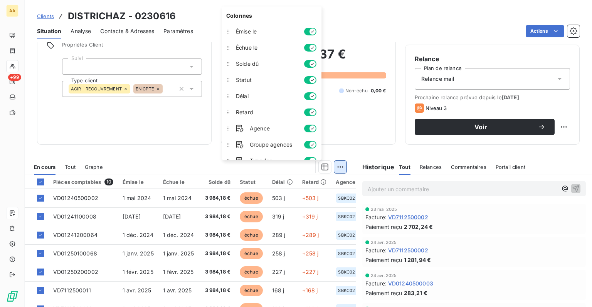
click at [339, 166] on html "AA +99 Clients DISTRICHAZ - 0230616 Situation Analyse Contacts & Adresses Param…" at bounding box center [296, 153] width 592 height 307
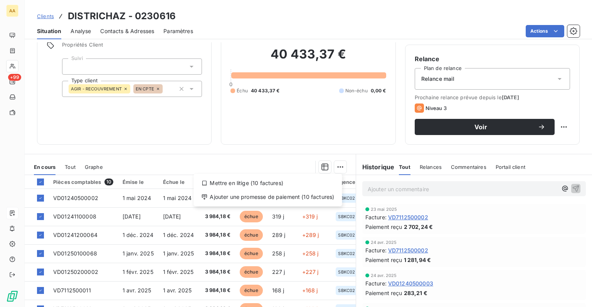
click at [189, 133] on html "AA +99 Clients DISTRICHAZ - 0230616 Situation Analyse Contacts & Adresses Param…" at bounding box center [296, 153] width 592 height 307
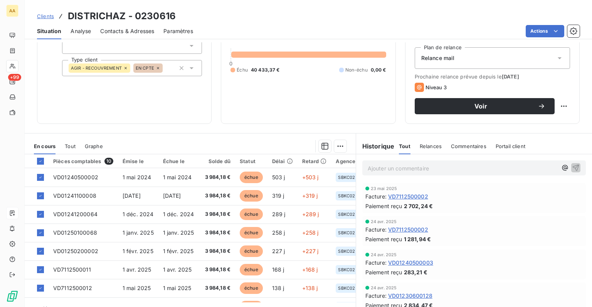
scroll to position [99, 0]
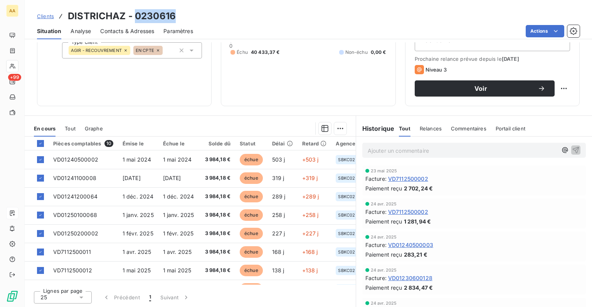
drag, startPoint x: 179, startPoint y: 16, endPoint x: 136, endPoint y: 19, distance: 42.5
click at [136, 19] on div "Clients DISTRICHAZ - 0230616" at bounding box center [308, 16] width 567 height 14
copy h3 "0230616"
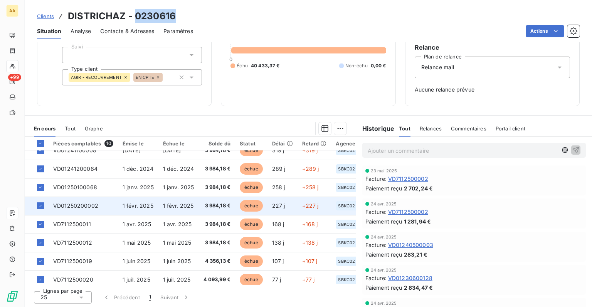
scroll to position [0, 0]
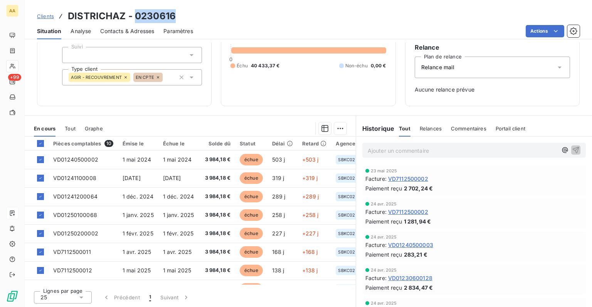
click at [45, 17] on span "Clients" at bounding box center [45, 16] width 17 height 6
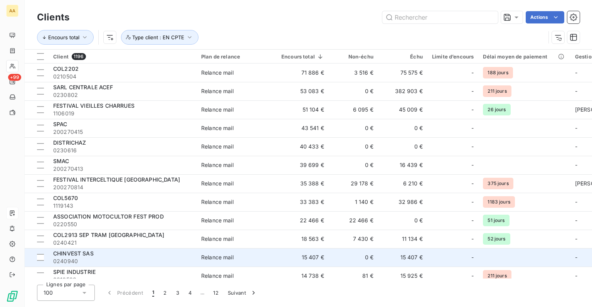
click at [111, 251] on div "CHINVEST SAS" at bounding box center [122, 254] width 139 height 8
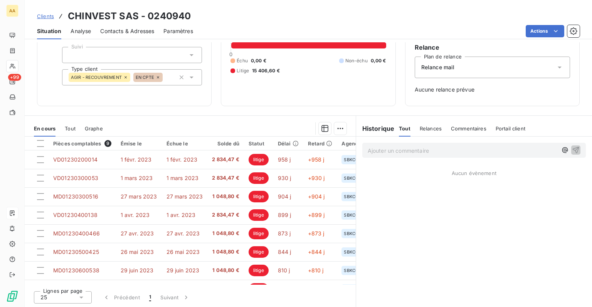
click at [49, 17] on span "Clients" at bounding box center [45, 16] width 17 height 6
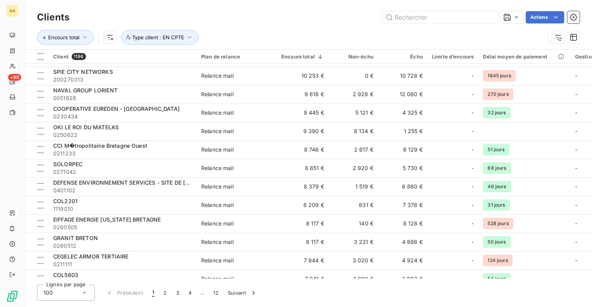
scroll to position [347, 0]
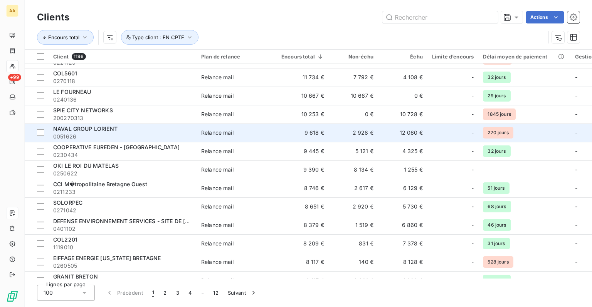
click at [232, 133] on div "Relance mail" at bounding box center [217, 133] width 32 height 8
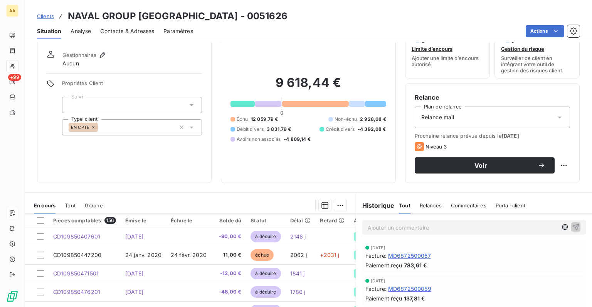
scroll to position [99, 0]
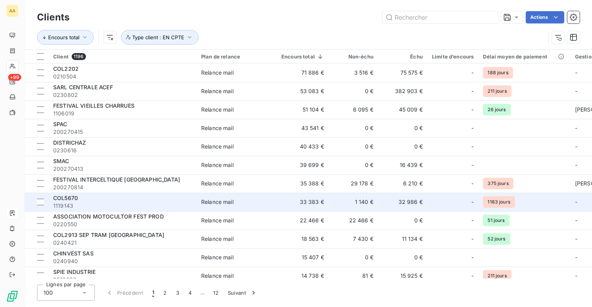
scroll to position [77, 0]
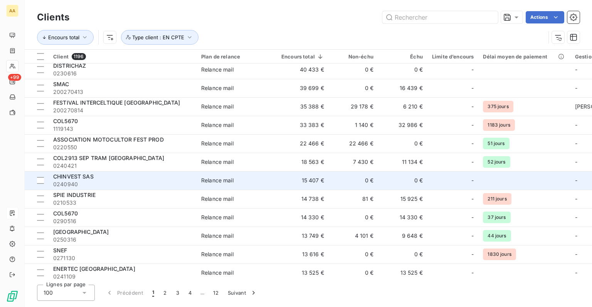
click at [110, 184] on span "0240940" at bounding box center [122, 185] width 139 height 8
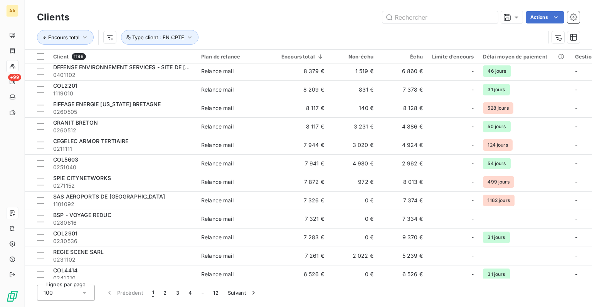
scroll to position [539, 0]
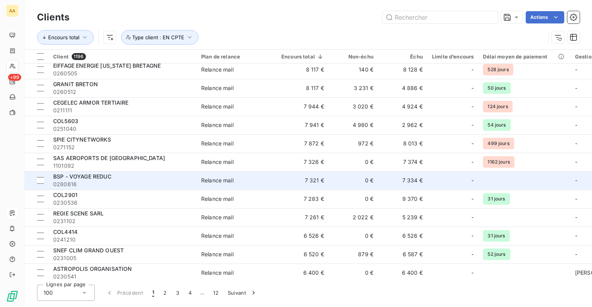
click at [110, 176] on span "BSP - VOYAGE REDUC" at bounding box center [82, 176] width 58 height 7
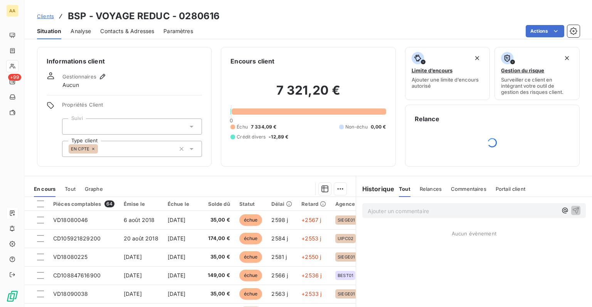
click at [159, 152] on div "EN CPTE" at bounding box center [132, 149] width 140 height 16
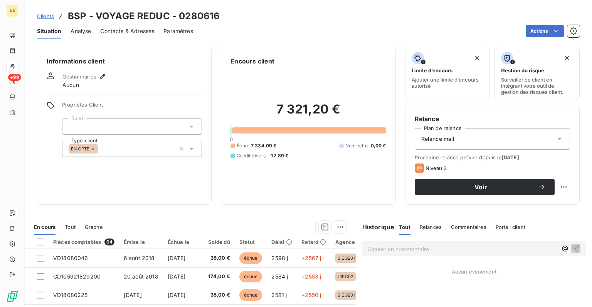
click at [246, 210] on div "Informations client Gestionnaires Aucun Propriétés Client Suivi Type client EN …" at bounding box center [308, 174] width 567 height 265
click at [41, 241] on div at bounding box center [40, 242] width 7 height 7
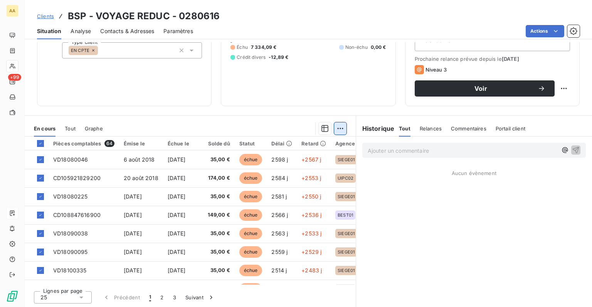
click at [334, 129] on html "AA +99 Clients BSP - VOYAGE REDUC - 0280616 Situation Analyse Contacts & Adress…" at bounding box center [296, 153] width 592 height 307
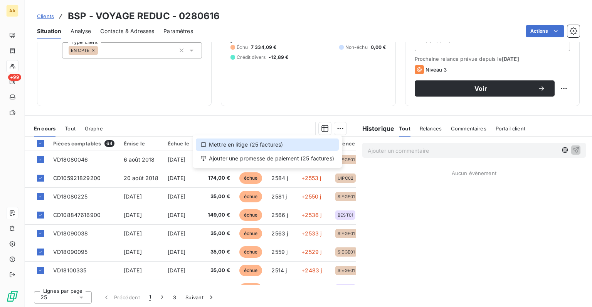
click at [249, 148] on div "Mettre en litige (25 factures)" at bounding box center [267, 145] width 143 height 12
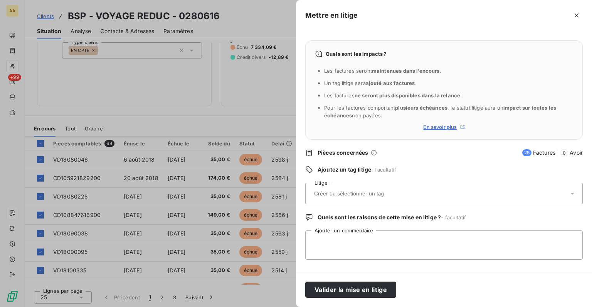
click at [355, 188] on div at bounding box center [440, 194] width 257 height 16
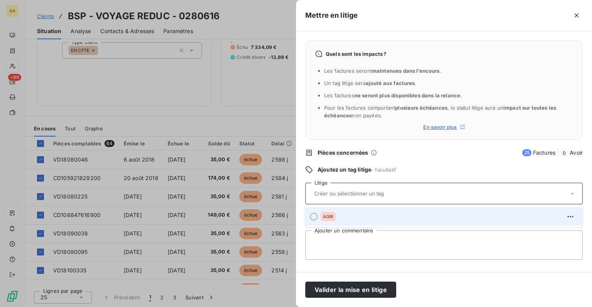
click at [339, 216] on div "AGIR" at bounding box center [448, 217] width 256 height 12
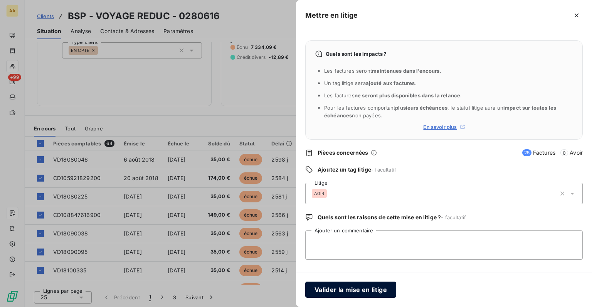
click at [363, 294] on button "Valider la mise en litige" at bounding box center [350, 290] width 91 height 16
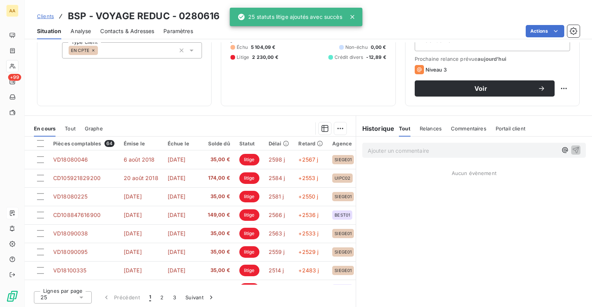
click at [51, 15] on span "Clients" at bounding box center [45, 16] width 17 height 6
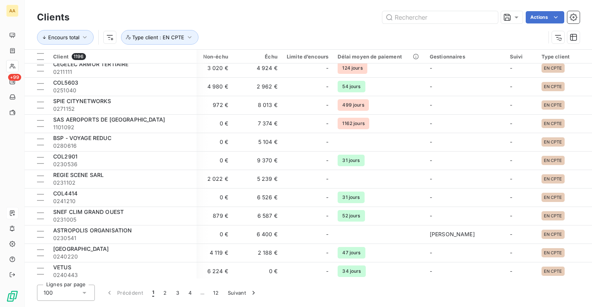
scroll to position [578, 0]
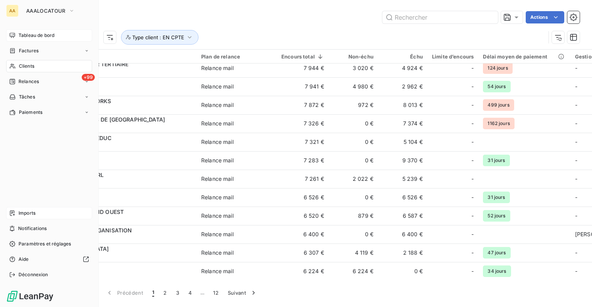
click at [34, 40] on div "Tableau de bord" at bounding box center [49, 35] width 86 height 12
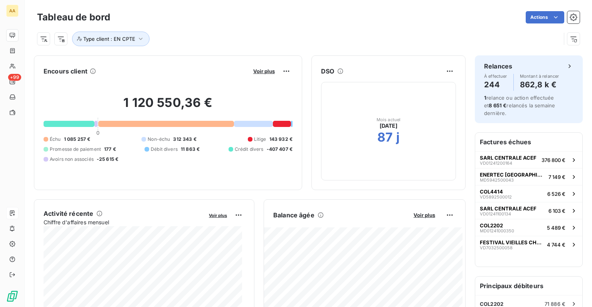
click at [151, 101] on h2 "1 120 550,36 €" at bounding box center [168, 106] width 249 height 23
click at [260, 69] on span "Voir plus" at bounding box center [264, 71] width 22 height 6
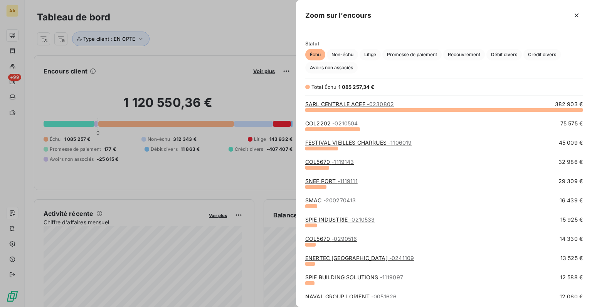
click at [223, 43] on div at bounding box center [296, 153] width 592 height 307
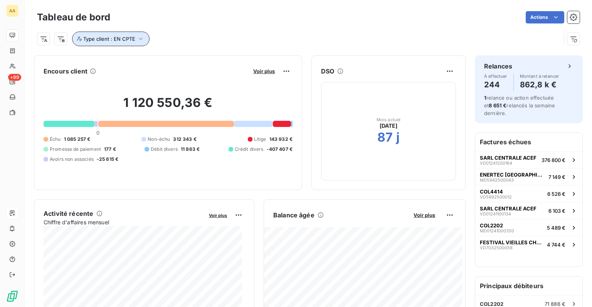
click at [145, 37] on button "Type client : EN CPTE" at bounding box center [110, 39] width 77 height 15
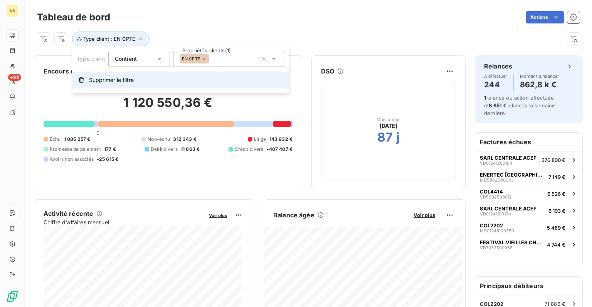
click at [128, 80] on span "Supprimer le filtre" at bounding box center [111, 80] width 45 height 8
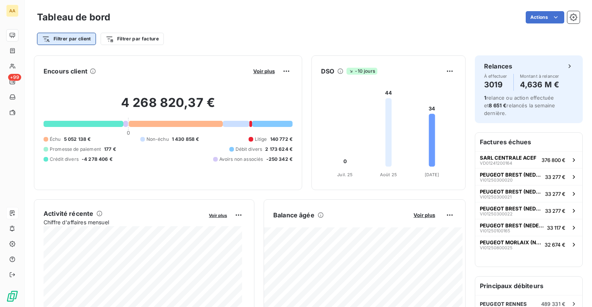
click at [86, 40] on html "AA +99 Tableau de bord Actions Filtrer par client Filtrer par facture Encours c…" at bounding box center [296, 153] width 592 height 307
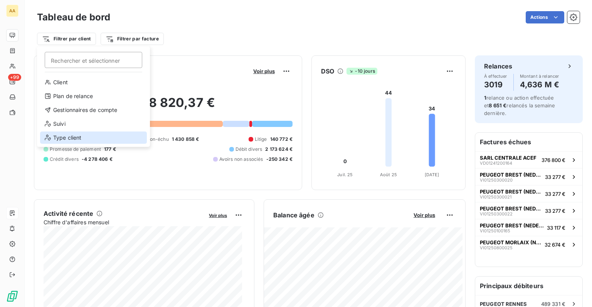
click at [63, 140] on div "Type client" at bounding box center [93, 138] width 107 height 12
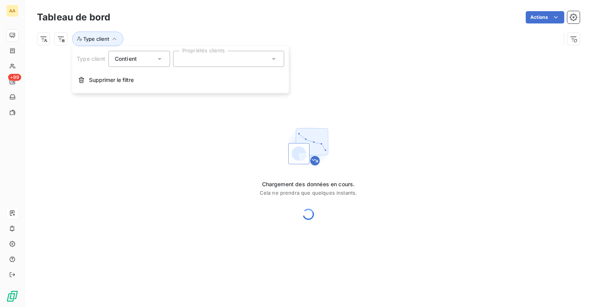
click at [197, 61] on div at bounding box center [228, 59] width 111 height 16
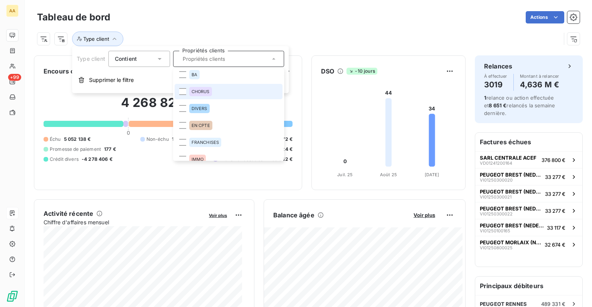
scroll to position [39, 0]
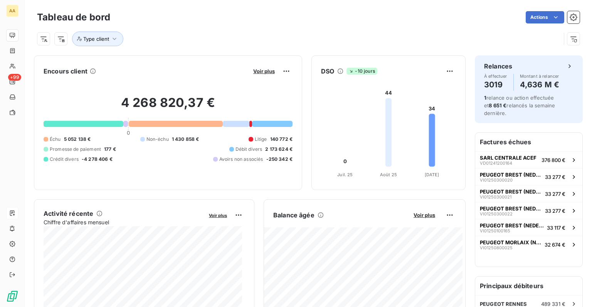
click at [317, 37] on div "Type client" at bounding box center [298, 39] width 523 height 15
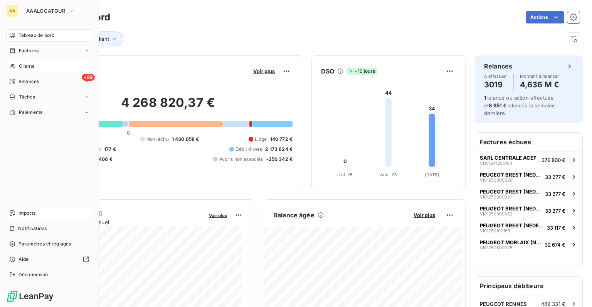
click at [20, 69] on span "Clients" at bounding box center [26, 66] width 15 height 7
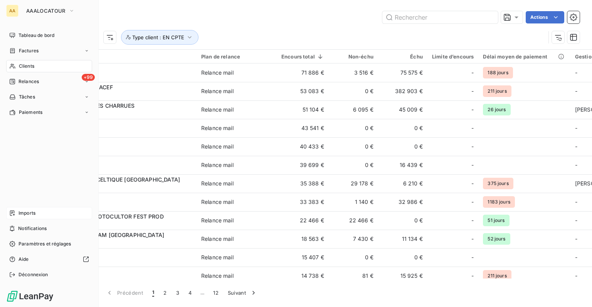
click at [19, 64] on span "Clients" at bounding box center [26, 66] width 15 height 7
click at [22, 65] on span "Clients" at bounding box center [26, 66] width 15 height 7
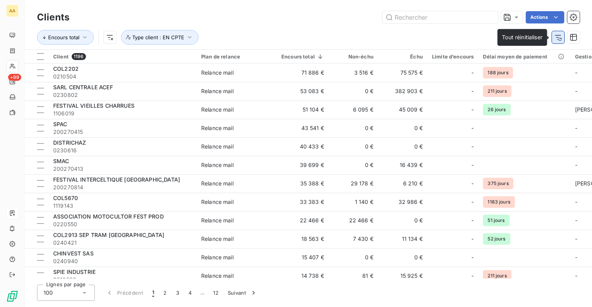
click at [558, 36] on icon "button" at bounding box center [558, 38] width 8 height 8
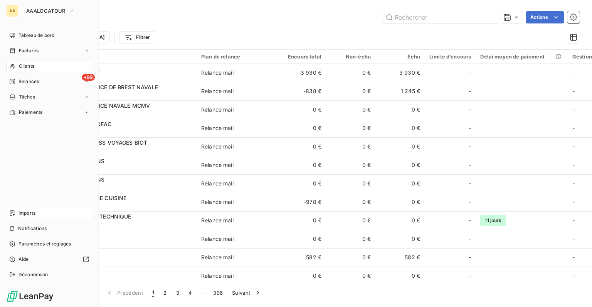
click at [17, 64] on div "Clients" at bounding box center [49, 66] width 86 height 12
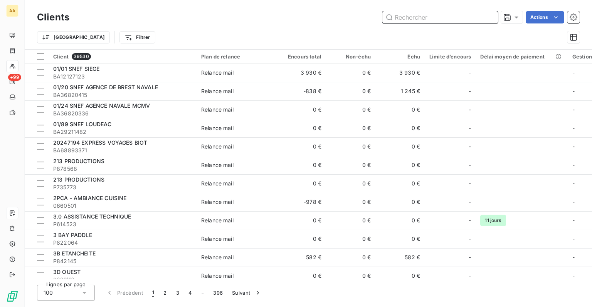
click at [474, 17] on input "text" at bounding box center [440, 17] width 116 height 12
click at [87, 41] on html "AA +99 Clients Actions Trier Filtrer Client 39530 Plan de relance Encours total…" at bounding box center [296, 153] width 592 height 307
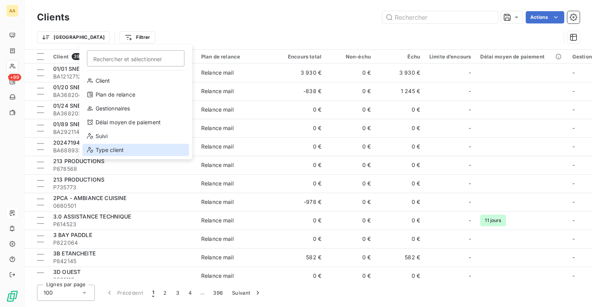
click at [120, 148] on div "Type client" at bounding box center [135, 150] width 107 height 12
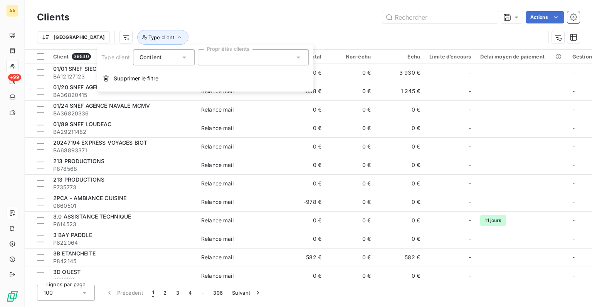
click at [215, 57] on div at bounding box center [253, 57] width 111 height 16
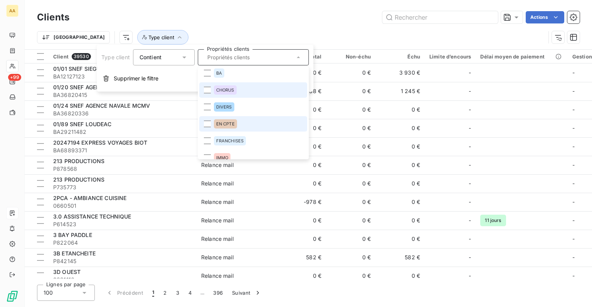
scroll to position [39, 0]
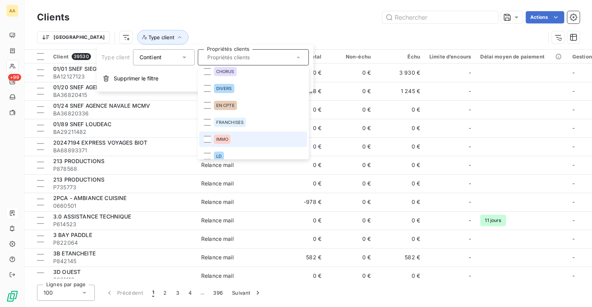
click at [225, 140] on span "IMMO" at bounding box center [222, 139] width 12 height 5
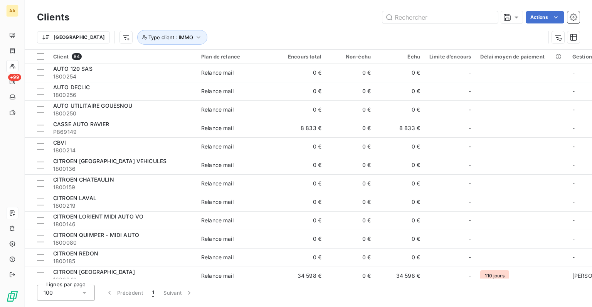
click at [317, 31] on div "Trier Type client : IMMO" at bounding box center [291, 37] width 508 height 15
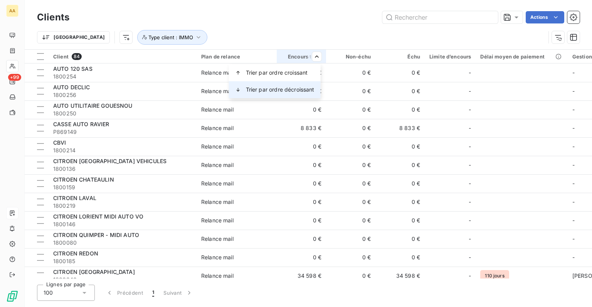
click at [295, 87] on span "Trier par ordre décroissant" at bounding box center [280, 90] width 69 height 8
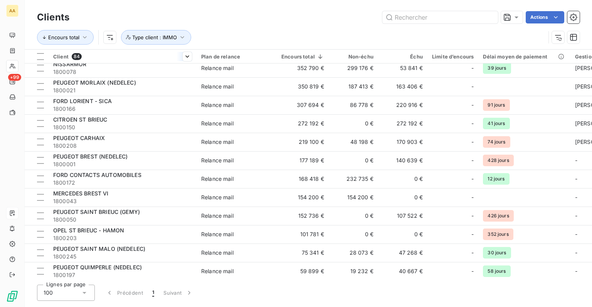
scroll to position [0, 0]
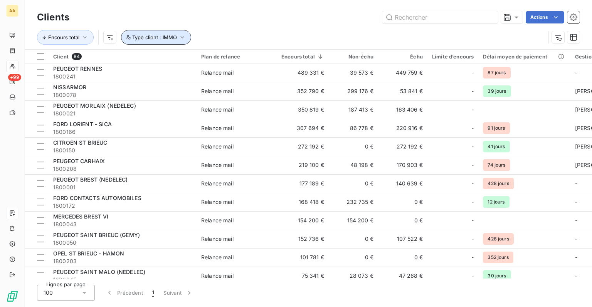
click at [181, 43] on button "Type client : IMMO" at bounding box center [156, 37] width 70 height 15
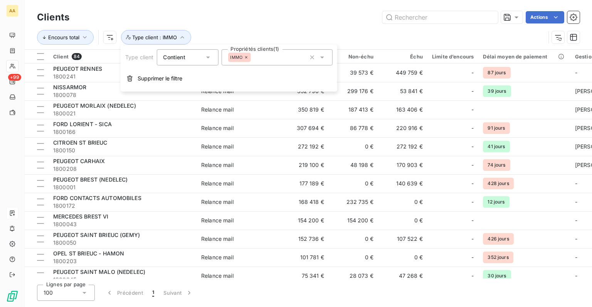
click at [247, 58] on icon at bounding box center [246, 57] width 2 height 2
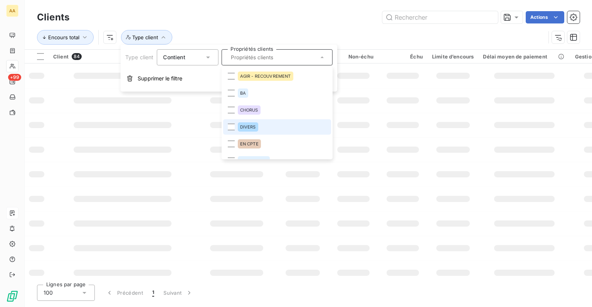
click at [251, 129] on span "DIVERS" at bounding box center [248, 127] width 16 height 5
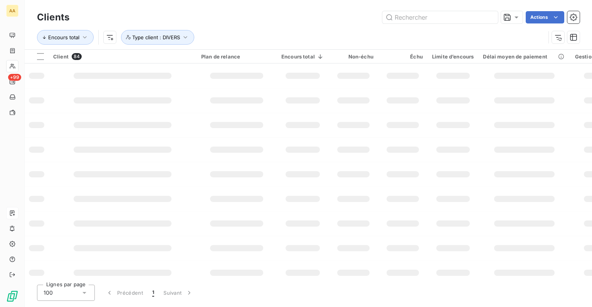
click at [283, 25] on div "Encours total Type client : DIVERS" at bounding box center [308, 37] width 542 height 24
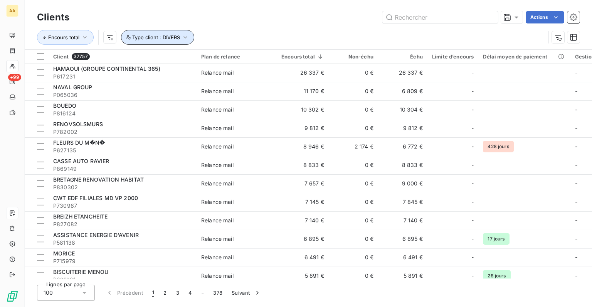
click at [183, 36] on icon "button" at bounding box center [185, 38] width 8 height 8
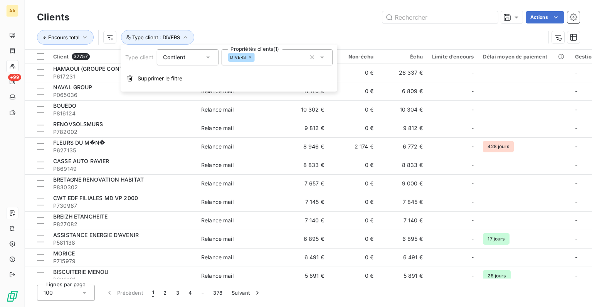
click at [248, 57] on icon at bounding box center [249, 57] width 5 height 5
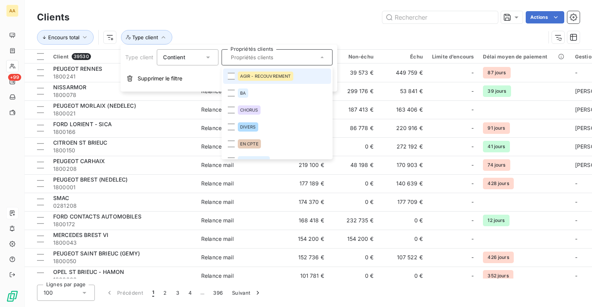
click at [259, 80] on div "AGIR - RECOUVREMENT" at bounding box center [264, 76] width 55 height 9
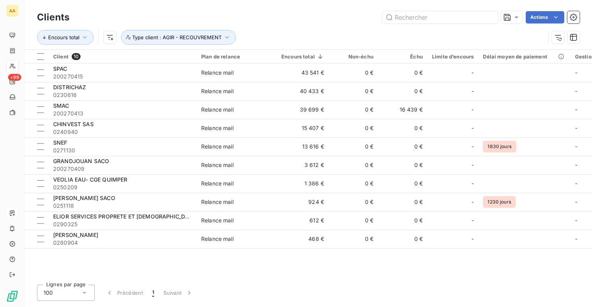
click at [292, 22] on div "Actions" at bounding box center [329, 17] width 501 height 12
click at [225, 40] on icon "button" at bounding box center [227, 38] width 8 height 8
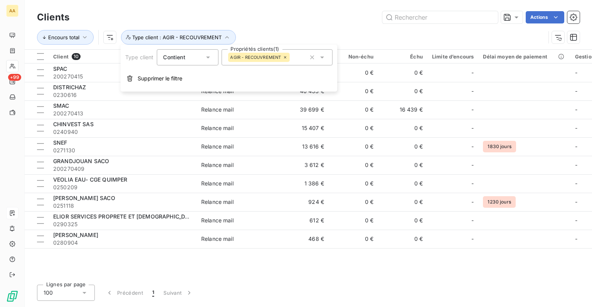
click at [284, 60] on div "AGIR - RECOUVREMENT" at bounding box center [259, 57] width 62 height 9
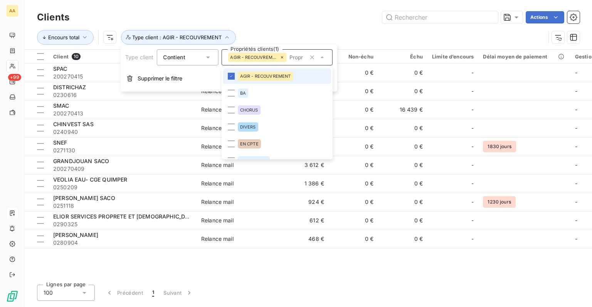
click at [284, 58] on icon at bounding box center [281, 57] width 5 height 5
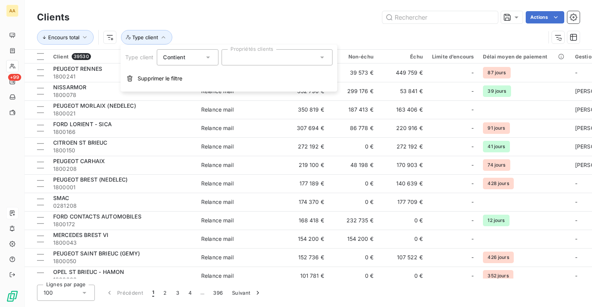
click at [283, 58] on div at bounding box center [276, 57] width 111 height 16
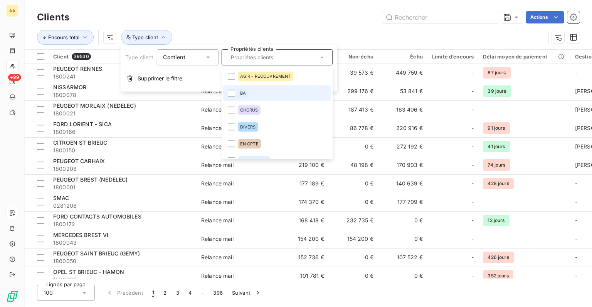
click at [265, 98] on li "BA" at bounding box center [277, 93] width 108 height 15
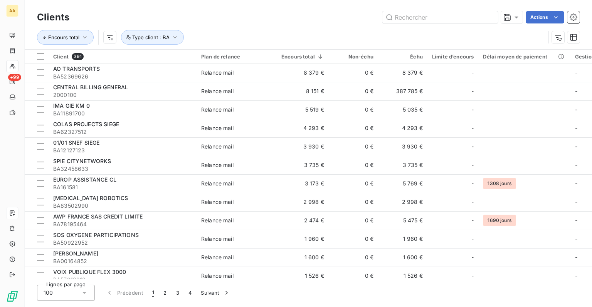
click at [297, 29] on div "Encours total Type client : BA" at bounding box center [308, 37] width 542 height 24
click at [172, 40] on icon "button" at bounding box center [175, 38] width 8 height 8
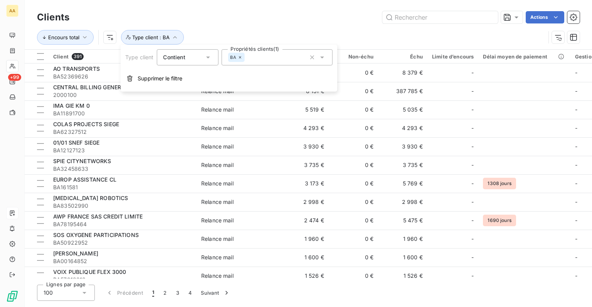
click at [241, 57] on icon at bounding box center [240, 57] width 5 height 5
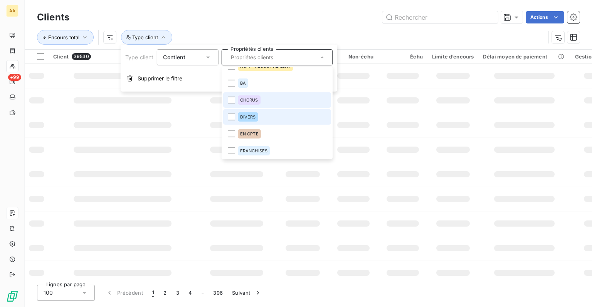
scroll to position [39, 0]
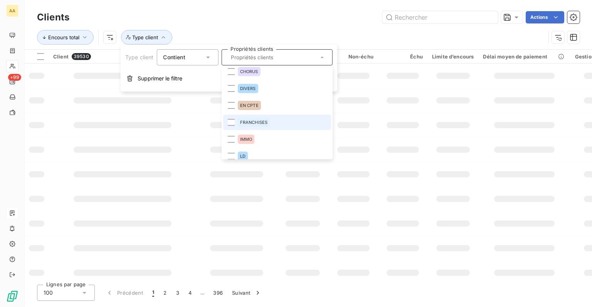
click at [265, 122] on span "FRANCHISES" at bounding box center [254, 122] width 28 height 5
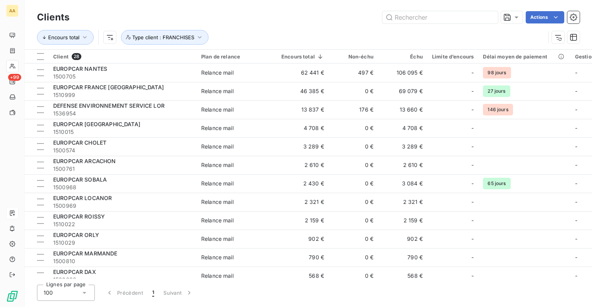
click at [271, 25] on div "Encours total Type client : FRANCHISES" at bounding box center [308, 37] width 542 height 24
click at [193, 39] on span "Type client : FRANCHISES" at bounding box center [163, 37] width 62 height 6
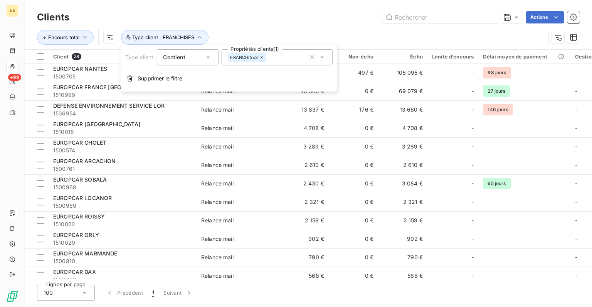
click at [260, 58] on icon at bounding box center [261, 57] width 5 height 5
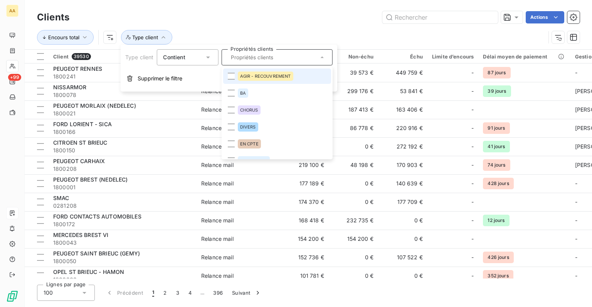
click at [261, 58] on input "text" at bounding box center [273, 57] width 90 height 7
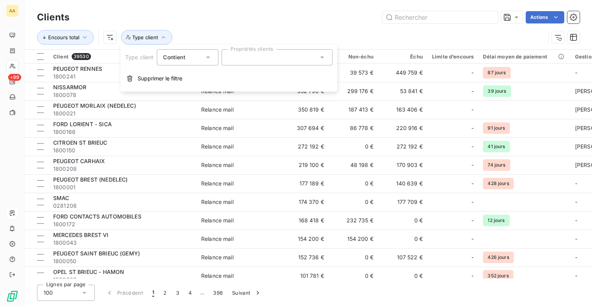
click at [258, 57] on div at bounding box center [276, 57] width 111 height 16
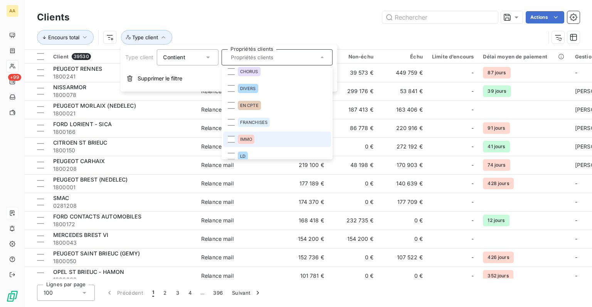
scroll to position [77, 0]
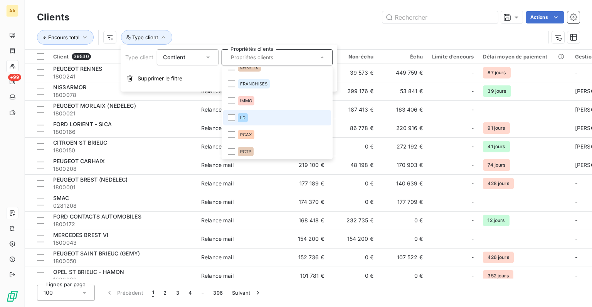
click at [243, 117] on span "LD" at bounding box center [242, 118] width 5 height 5
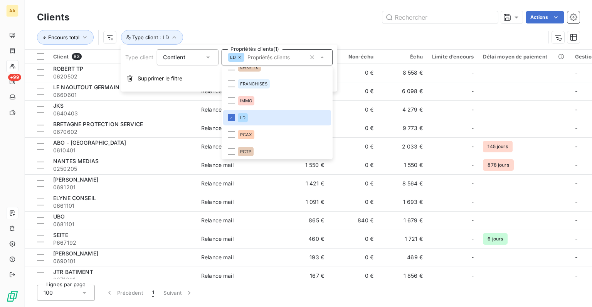
click at [279, 21] on div "Actions" at bounding box center [329, 17] width 501 height 12
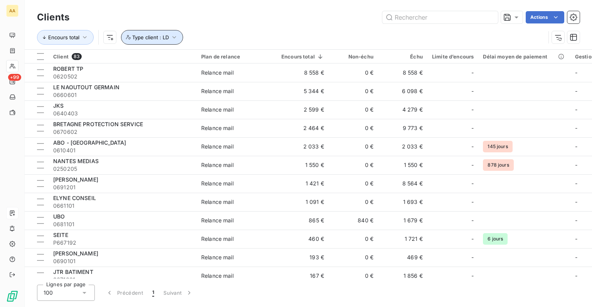
click at [171, 39] on icon "button" at bounding box center [174, 38] width 8 height 8
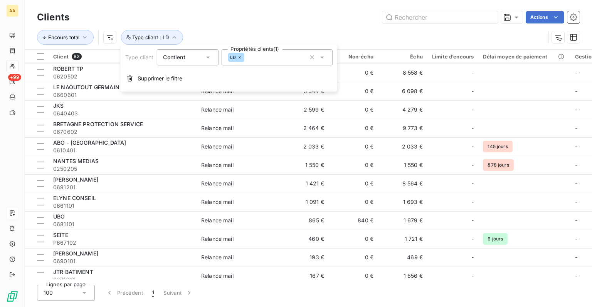
click at [240, 59] on icon at bounding box center [239, 57] width 5 height 5
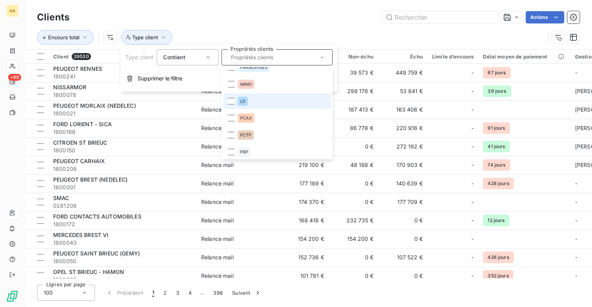
scroll to position [96, 0]
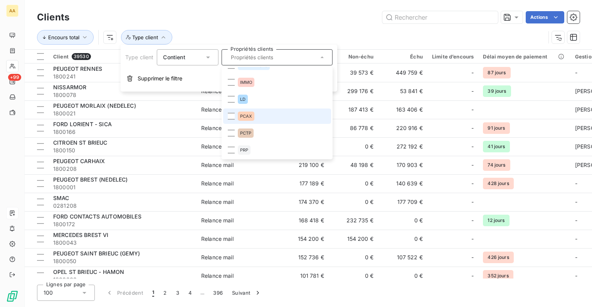
click at [246, 119] on div "PCAX" at bounding box center [245, 116] width 17 height 9
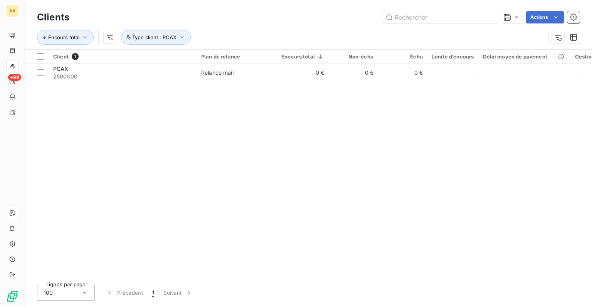
click at [290, 28] on div "Encours total Type client : PCAX" at bounding box center [308, 37] width 542 height 24
click at [181, 40] on icon "button" at bounding box center [182, 38] width 8 height 8
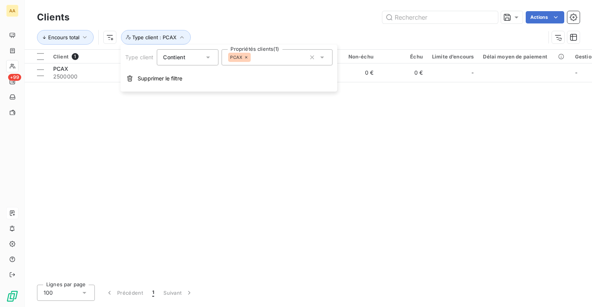
click at [245, 59] on icon at bounding box center [246, 57] width 5 height 5
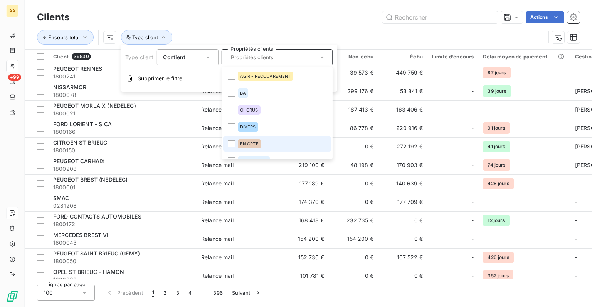
click at [251, 146] on span "EN CPTE" at bounding box center [249, 144] width 18 height 5
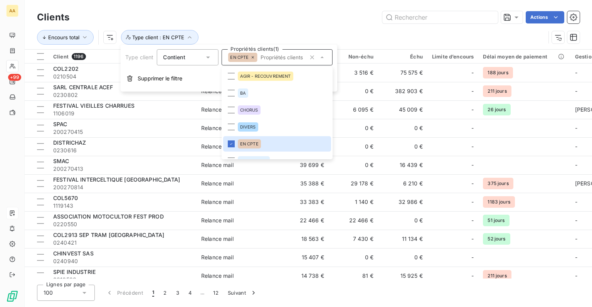
click at [288, 30] on div "Encours total Type client : EN CPTE" at bounding box center [308, 37] width 542 height 24
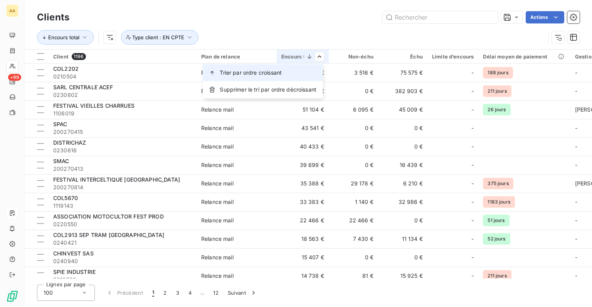
click at [279, 73] on span "Trier par ordre croissant" at bounding box center [251, 73] width 62 height 8
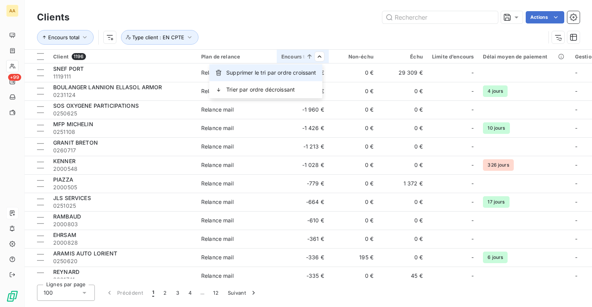
click at [290, 76] on span "Supprimer le tri par ordre croissant" at bounding box center [271, 73] width 90 height 8
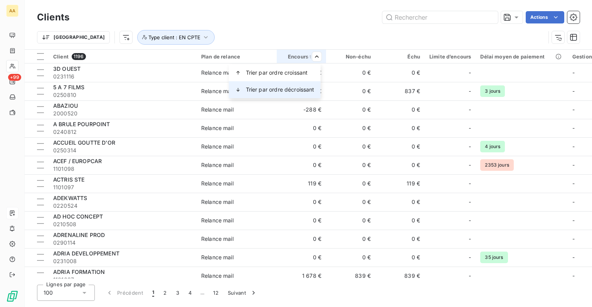
click at [292, 89] on span "Trier par ordre décroissant" at bounding box center [280, 90] width 69 height 8
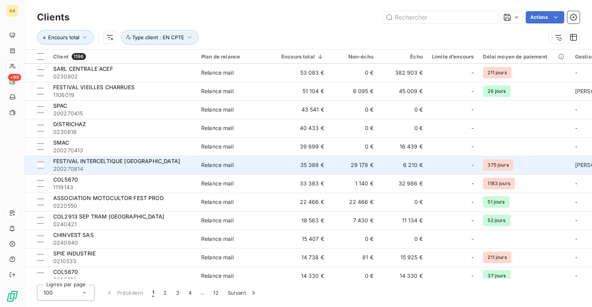
scroll to position [0, 0]
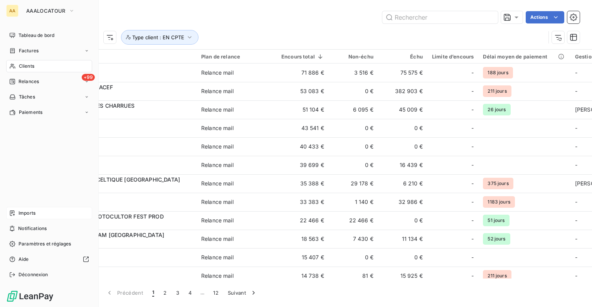
click at [22, 65] on span "Clients" at bounding box center [26, 66] width 15 height 7
click at [27, 67] on span "Clients" at bounding box center [26, 66] width 15 height 7
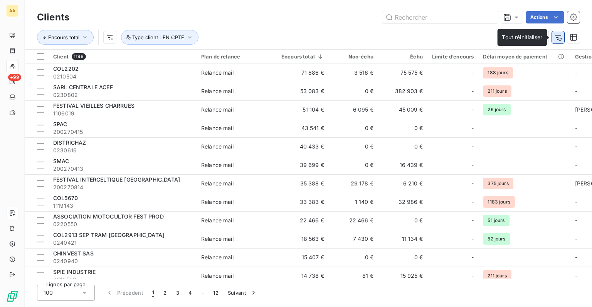
click at [559, 34] on icon "button" at bounding box center [558, 38] width 8 height 8
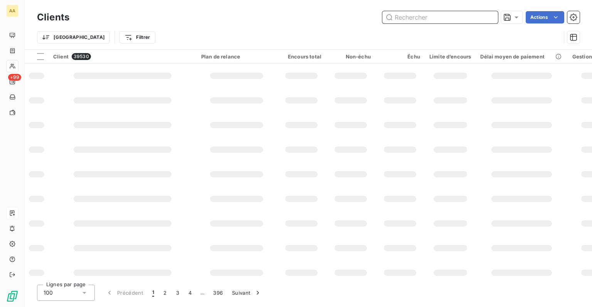
click at [454, 17] on input "text" at bounding box center [440, 17] width 116 height 12
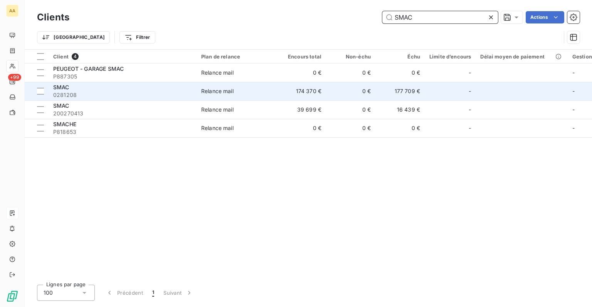
type input "SMAC"
click at [126, 93] on span "0281208" at bounding box center [122, 95] width 139 height 8
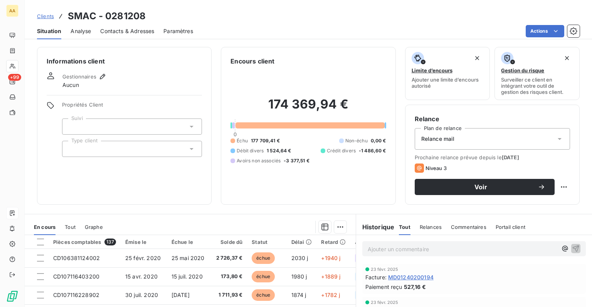
click at [185, 153] on div at bounding box center [132, 149] width 140 height 16
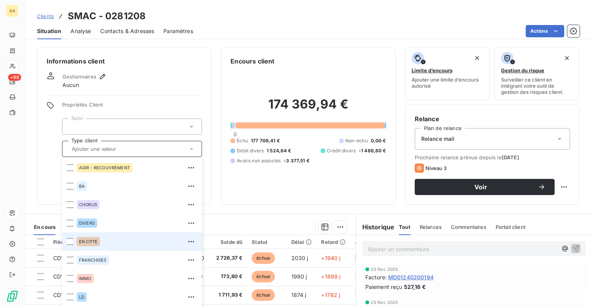
click at [92, 243] on span "EN CPTE" at bounding box center [88, 242] width 18 height 5
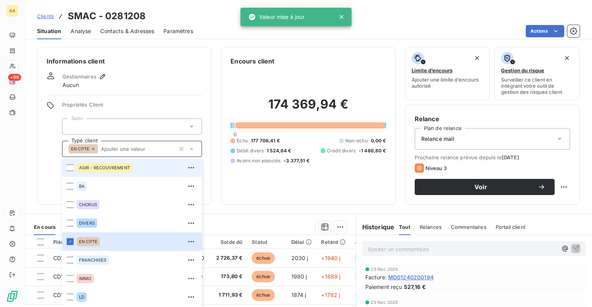
click at [99, 168] on span "AGIR - RECOUVREMENT" at bounding box center [104, 168] width 51 height 5
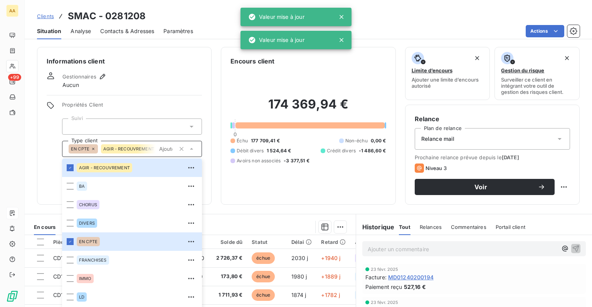
click at [184, 92] on div "Informations client Gestionnaires Aucun Propriétés Client Suivi Type client EN …" at bounding box center [124, 126] width 174 height 158
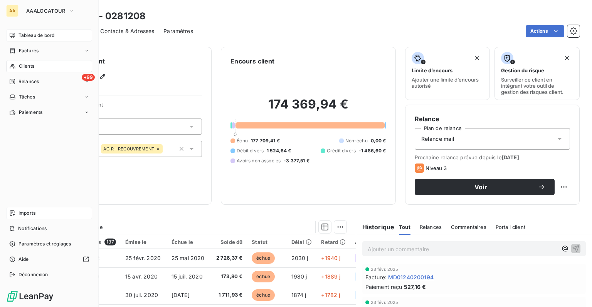
click at [26, 35] on span "Tableau de bord" at bounding box center [36, 35] width 36 height 7
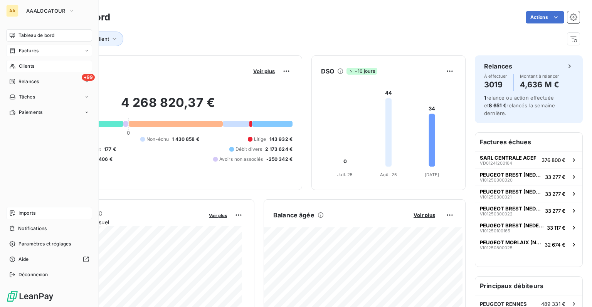
drag, startPoint x: 27, startPoint y: 44, endPoint x: 26, endPoint y: 51, distance: 6.6
click at [26, 51] on div "Factures" at bounding box center [49, 51] width 86 height 12
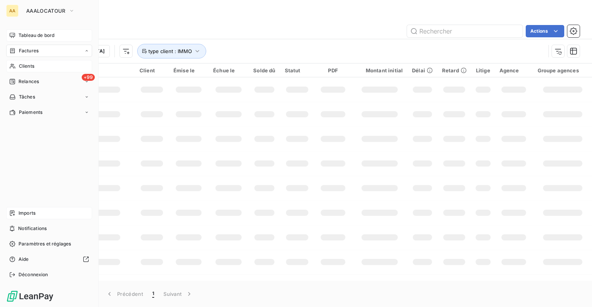
click at [26, 53] on span "Factures" at bounding box center [29, 50] width 20 height 7
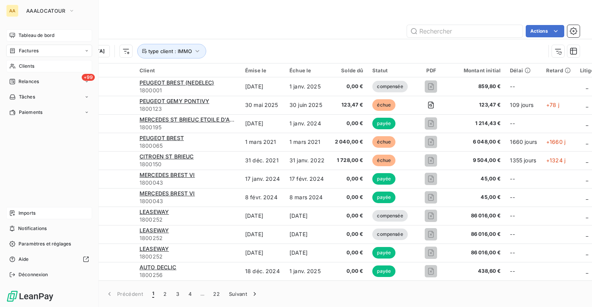
click at [37, 39] on span "Tableau de bord" at bounding box center [36, 35] width 36 height 7
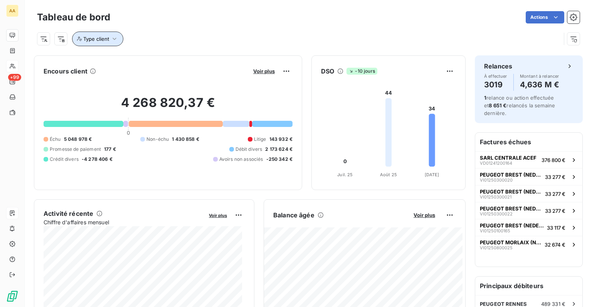
click at [108, 39] on span "Type client" at bounding box center [96, 39] width 26 height 6
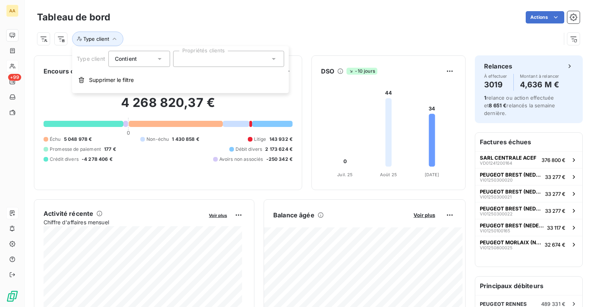
click at [148, 61] on div "Contient is" at bounding box center [135, 59] width 41 height 11
click at [234, 62] on div at bounding box center [228, 59] width 111 height 16
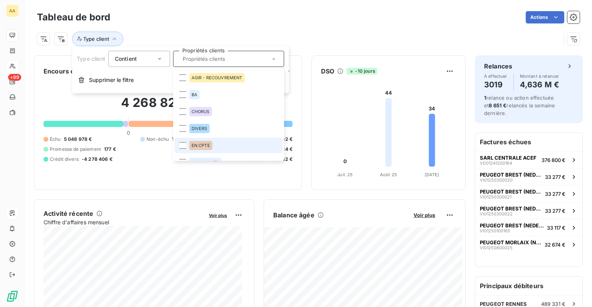
click at [199, 143] on span "EN CPTE" at bounding box center [200, 145] width 18 height 5
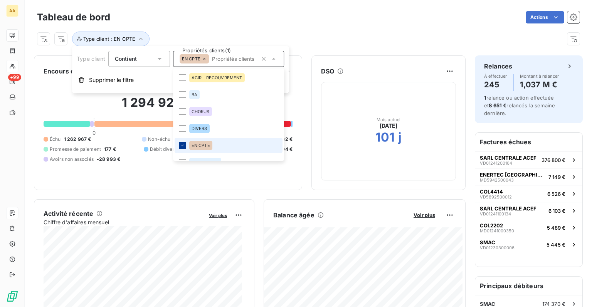
click at [183, 145] on icon at bounding box center [182, 145] width 5 height 5
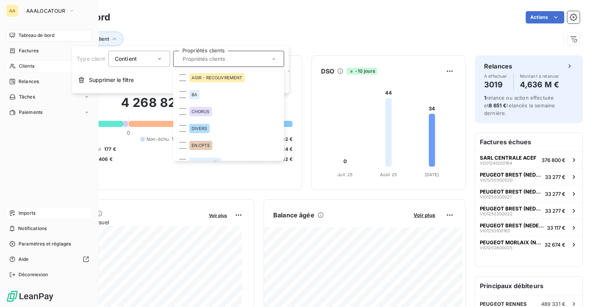
click at [26, 67] on span "Clients" at bounding box center [26, 66] width 15 height 7
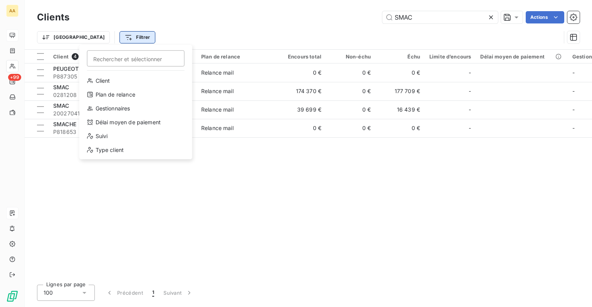
click at [112, 39] on html "AA +99 Clients SMAC Actions Trier Filtrer Rechercher et sélectionner Client Pla…" at bounding box center [296, 153] width 592 height 307
click at [485, 18] on html "AA +99 Clients SMAC Actions Trier Filtrer Rechercher et sélectionner Client Pla…" at bounding box center [296, 153] width 592 height 307
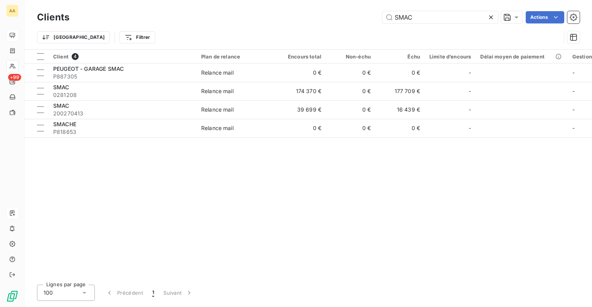
click at [492, 21] on div at bounding box center [492, 17] width 11 height 12
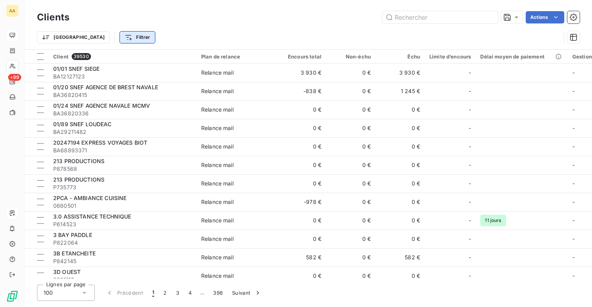
click at [105, 37] on html "AA +99 Clients Actions Trier Filtrer Client 39530 Plan de relance Encours total…" at bounding box center [296, 153] width 592 height 307
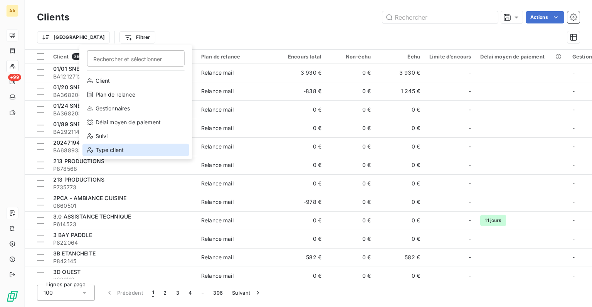
click at [115, 151] on div "Type client" at bounding box center [135, 150] width 107 height 12
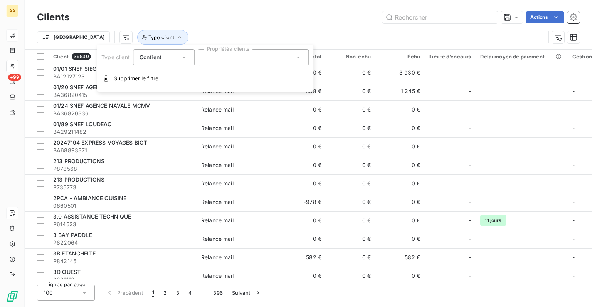
click at [184, 59] on icon at bounding box center [184, 58] width 8 height 8
click at [160, 92] on span "Ne contient pas" at bounding box center [169, 89] width 42 height 7
click at [224, 61] on div at bounding box center [253, 57] width 111 height 16
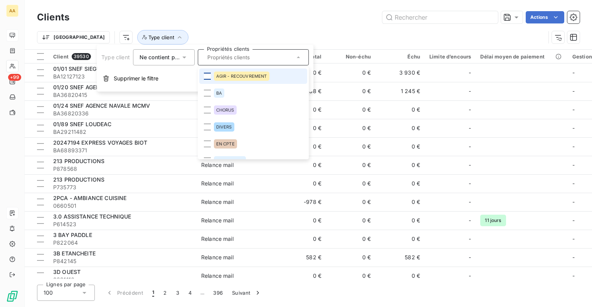
click at [209, 78] on div at bounding box center [207, 76] width 7 height 7
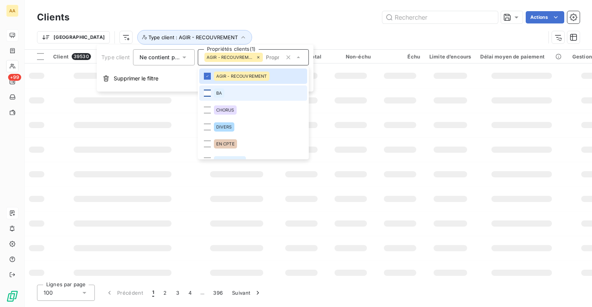
click at [206, 94] on div at bounding box center [207, 93] width 7 height 7
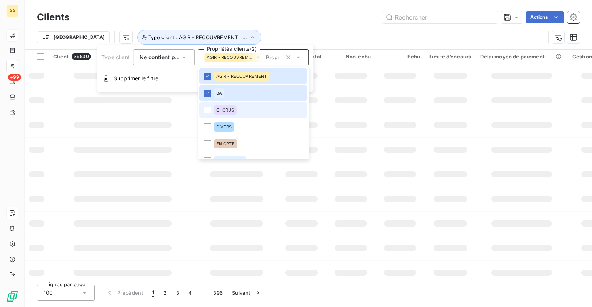
click at [211, 111] on li "CHORUS" at bounding box center [253, 109] width 108 height 15
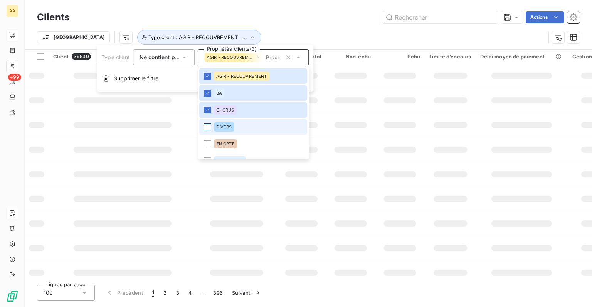
click at [208, 129] on div at bounding box center [207, 127] width 7 height 7
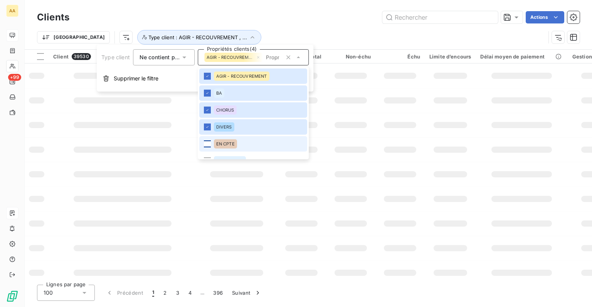
click at [208, 147] on div at bounding box center [207, 144] width 7 height 7
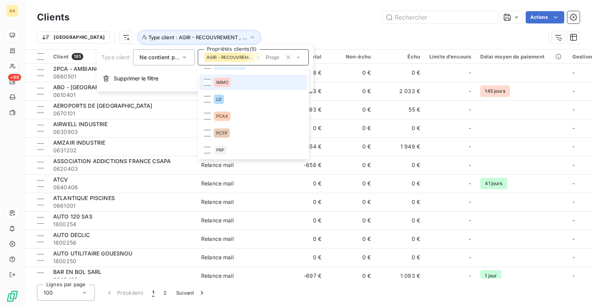
scroll to position [57, 0]
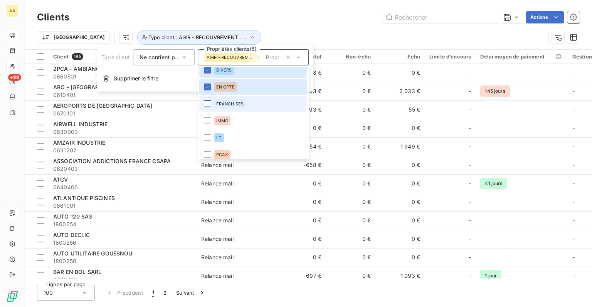
click at [206, 107] on div at bounding box center [207, 104] width 7 height 7
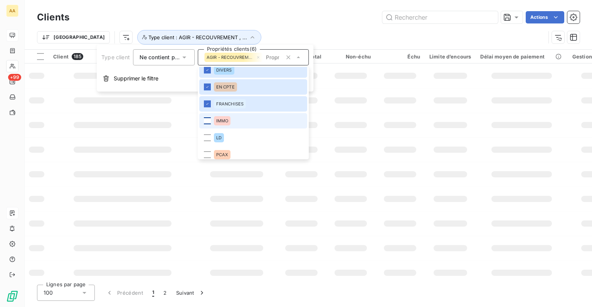
click at [208, 121] on div at bounding box center [207, 120] width 7 height 7
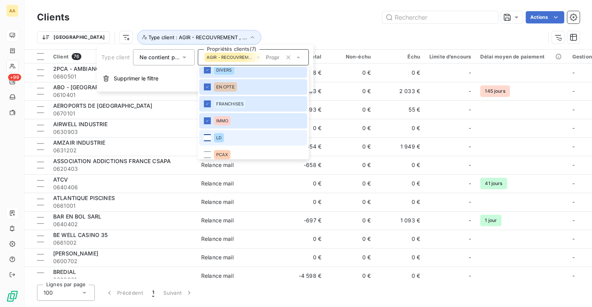
click at [210, 140] on div at bounding box center [207, 137] width 7 height 7
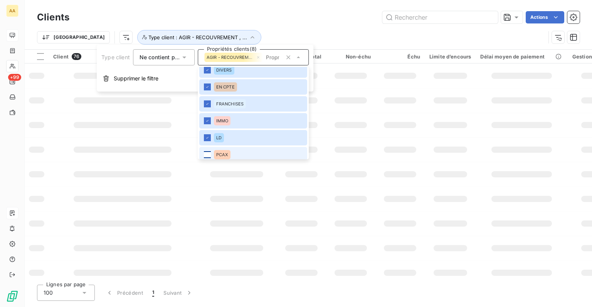
click at [208, 157] on li "PCAX" at bounding box center [253, 154] width 108 height 15
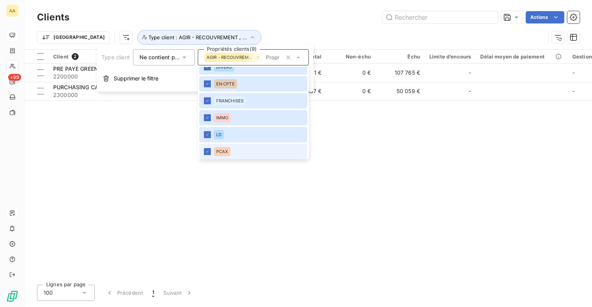
scroll to position [96, 0]
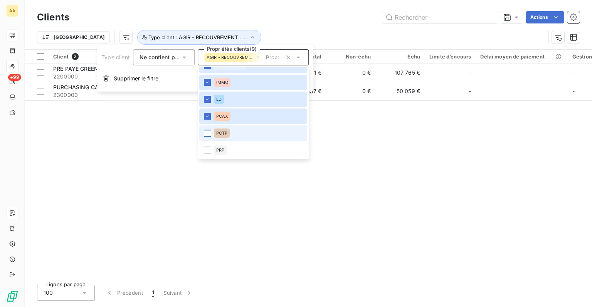
click at [206, 133] on div at bounding box center [207, 133] width 7 height 7
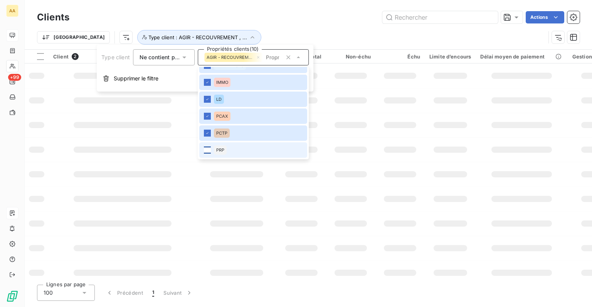
click at [208, 150] on div at bounding box center [207, 150] width 7 height 7
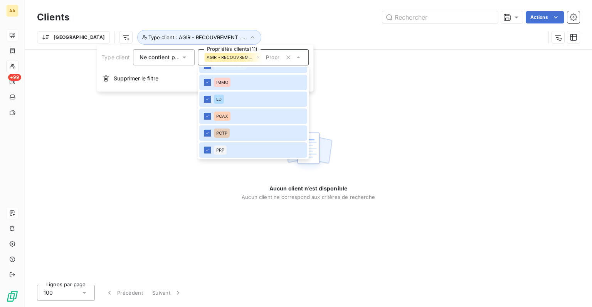
click at [148, 151] on div "Aucun client n’est disponible Aucun client ne correspond aux critères de recher…" at bounding box center [308, 164] width 567 height 229
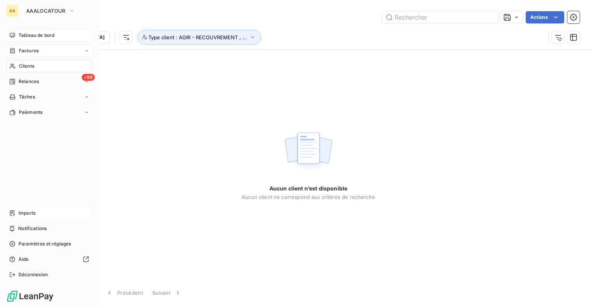
click at [23, 52] on span "Factures" at bounding box center [29, 50] width 20 height 7
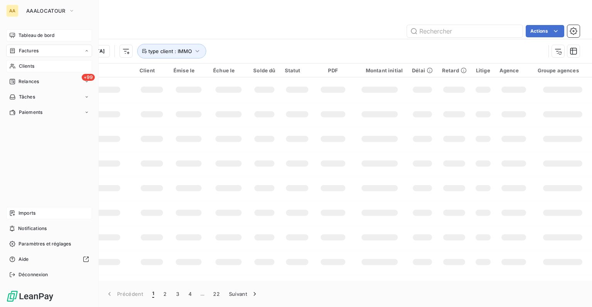
click at [25, 31] on div "Tableau de bord" at bounding box center [49, 35] width 86 height 12
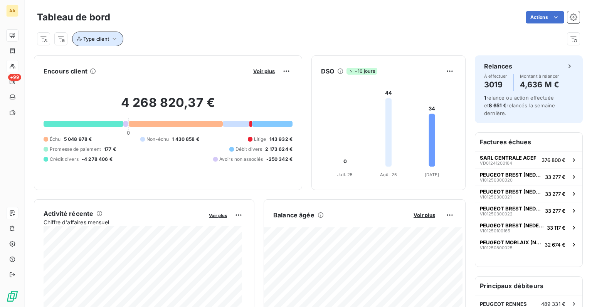
click at [113, 38] on icon "button" at bounding box center [115, 39] width 8 height 8
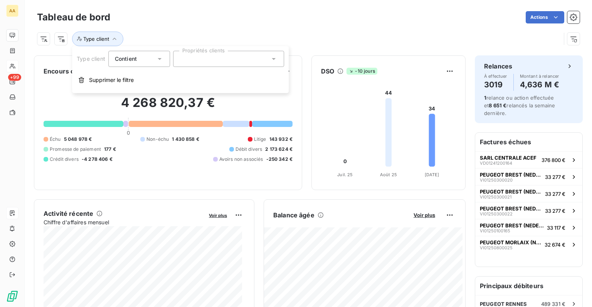
click at [201, 59] on div at bounding box center [228, 59] width 111 height 16
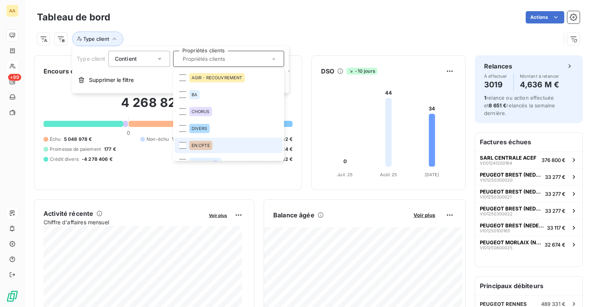
scroll to position [39, 0]
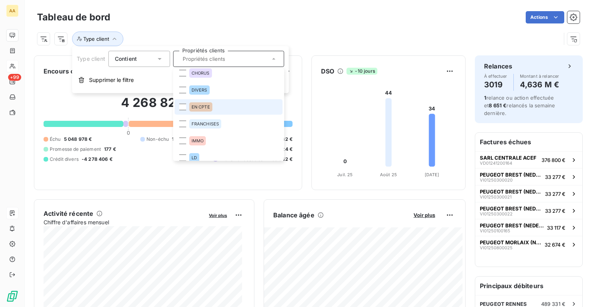
click at [203, 107] on span "EN CPTE" at bounding box center [200, 107] width 18 height 5
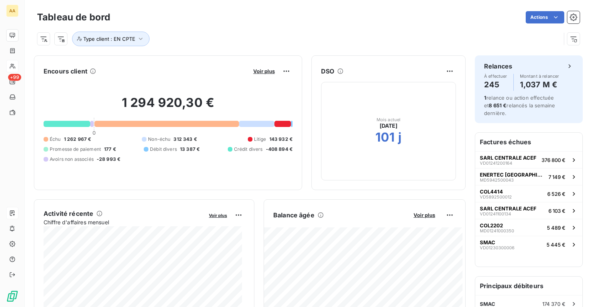
click at [285, 28] on div "Type client : EN CPTE" at bounding box center [308, 35] width 542 height 21
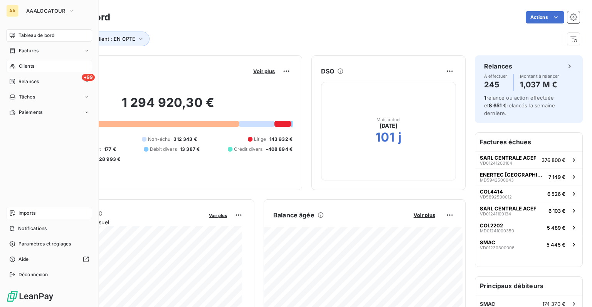
click at [30, 69] on span "Clients" at bounding box center [26, 66] width 15 height 7
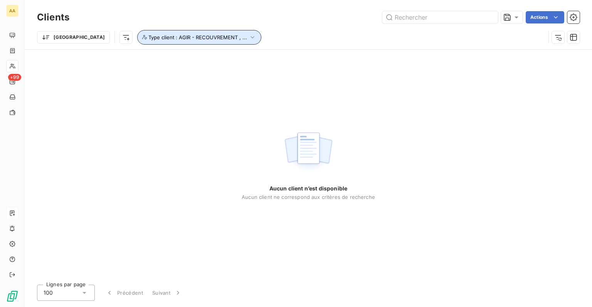
click at [248, 34] on icon "button" at bounding box center [252, 38] width 8 height 8
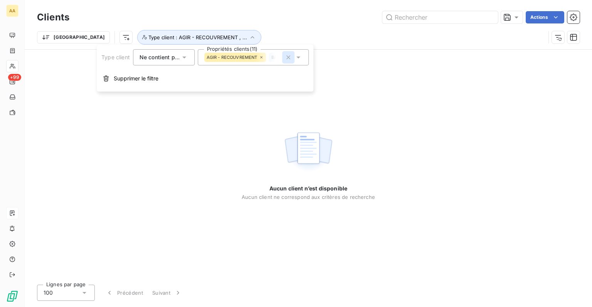
click at [287, 56] on icon "button" at bounding box center [288, 57] width 4 height 4
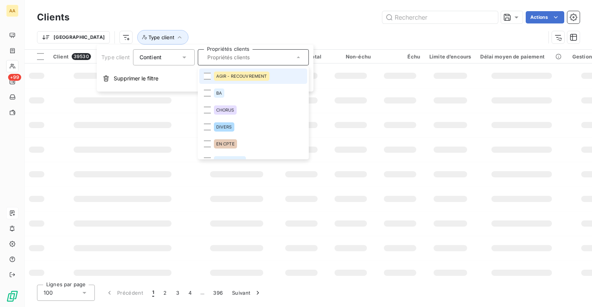
click at [276, 29] on div "[GEOGRAPHIC_DATA] Type client" at bounding box center [308, 37] width 542 height 24
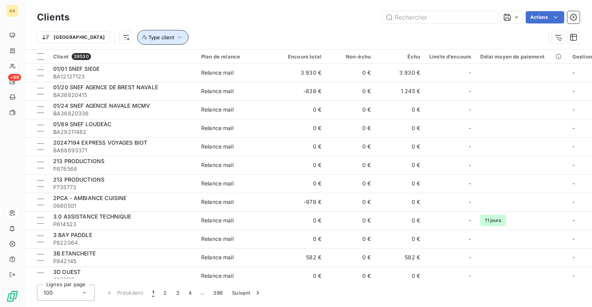
click at [137, 44] on button "Type client" at bounding box center [162, 37] width 51 height 15
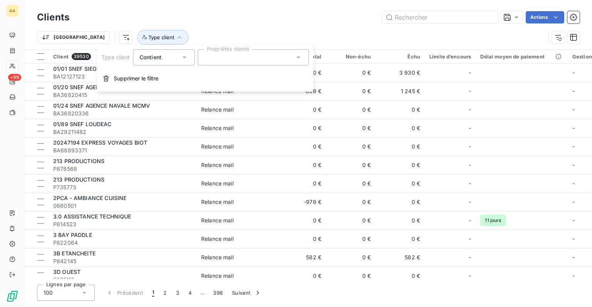
click at [242, 52] on div at bounding box center [253, 57] width 111 height 16
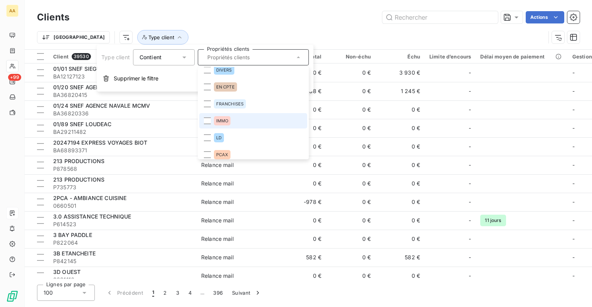
scroll to position [18, 0]
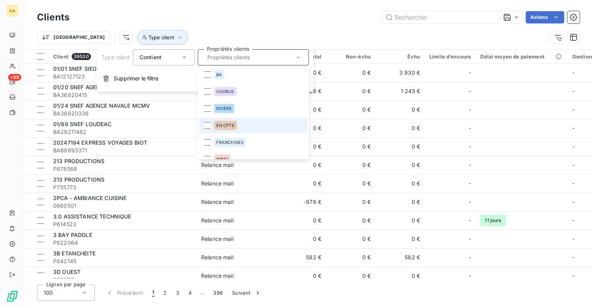
click at [230, 126] on span "EN CPTE" at bounding box center [225, 125] width 18 height 5
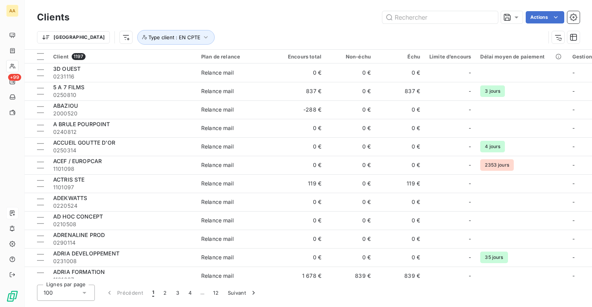
click at [256, 14] on div "Actions" at bounding box center [329, 17] width 501 height 12
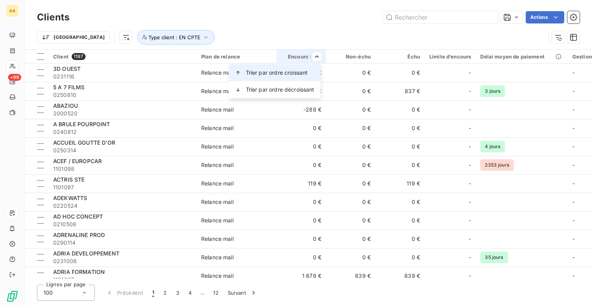
click at [280, 76] on span "Trier par ordre croissant" at bounding box center [277, 73] width 62 height 8
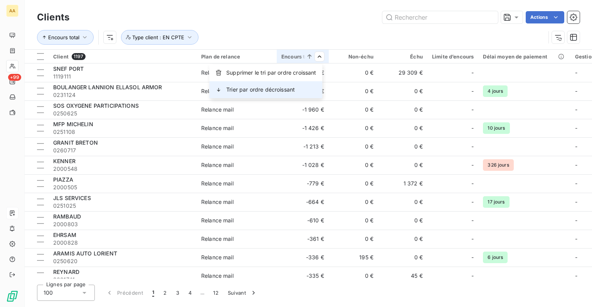
click at [298, 88] on div "Trier par ordre décroissant" at bounding box center [265, 89] width 113 height 17
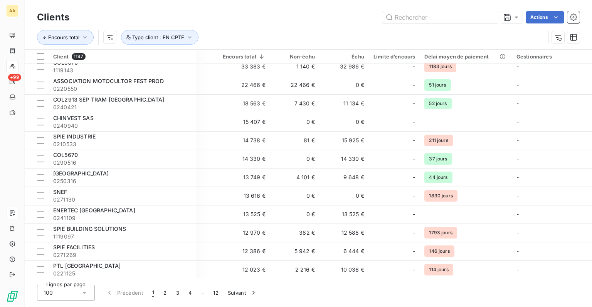
scroll to position [154, 145]
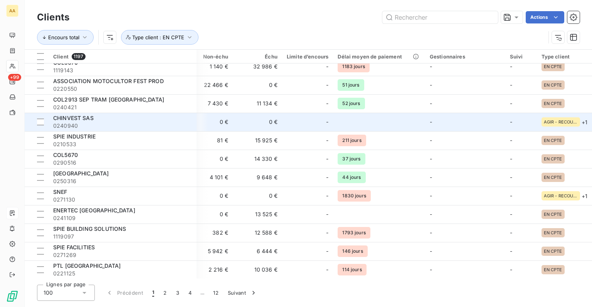
click at [510, 122] on span "-" at bounding box center [511, 122] width 2 height 7
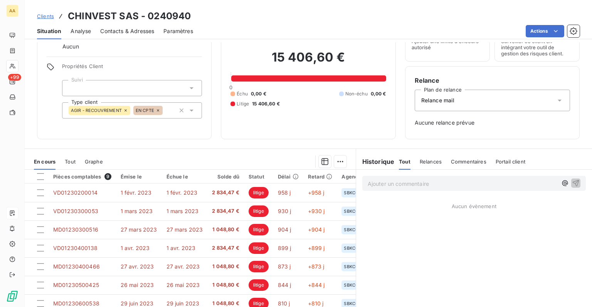
click at [148, 90] on div at bounding box center [132, 88] width 140 height 16
click at [192, 84] on icon at bounding box center [192, 88] width 8 height 8
click at [48, 13] on span "Clients" at bounding box center [45, 16] width 17 height 6
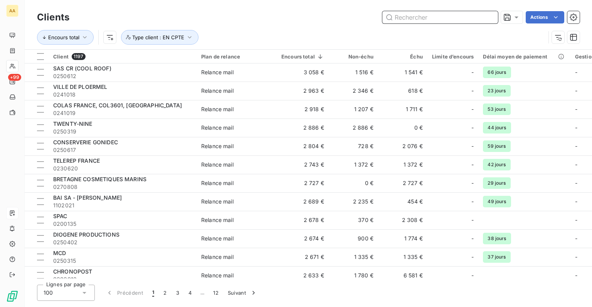
scroll to position [1636, 0]
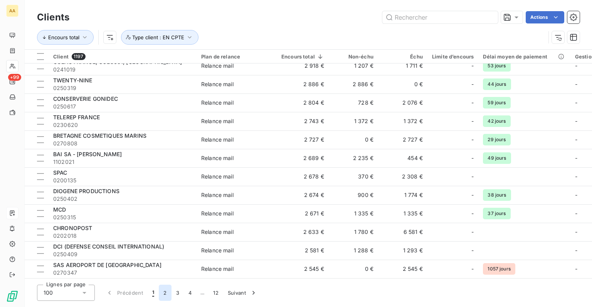
click at [166, 293] on button "2" at bounding box center [165, 293] width 12 height 16
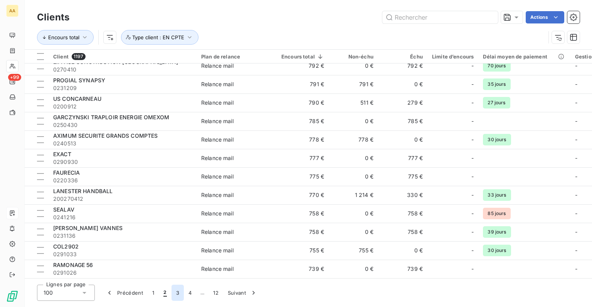
click at [177, 293] on button "3" at bounding box center [177, 293] width 12 height 16
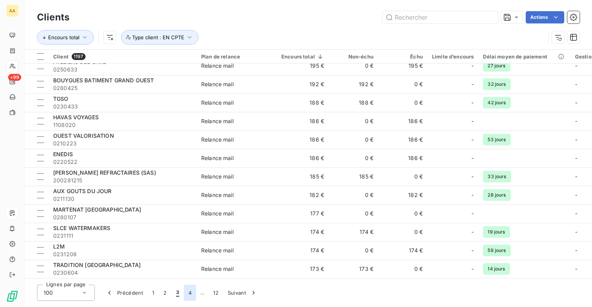
click at [188, 294] on button "4" at bounding box center [190, 293] width 12 height 16
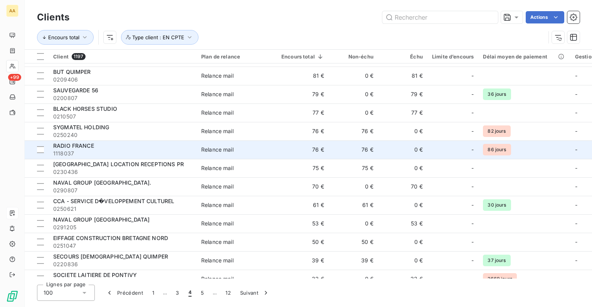
scroll to position [827, 0]
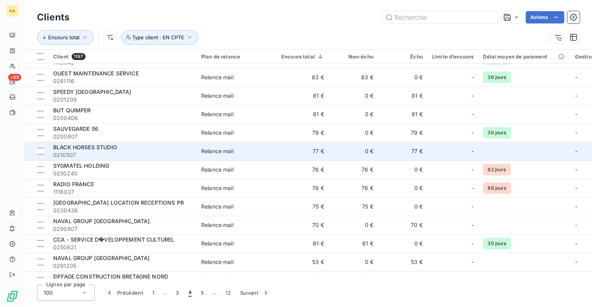
click at [198, 152] on td "Relance mail" at bounding box center [236, 151] width 80 height 18
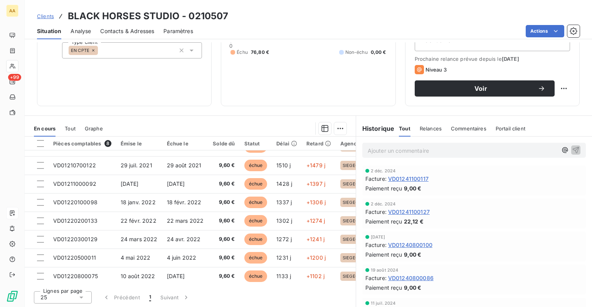
scroll to position [17, 0]
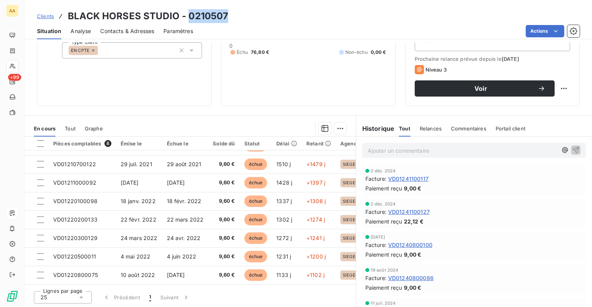
drag, startPoint x: 188, startPoint y: 14, endPoint x: 225, endPoint y: 16, distance: 36.6
click at [225, 16] on h3 "BLACK HORSES STUDIO - 0210507" at bounding box center [148, 16] width 160 height 14
copy h3 "0210507"
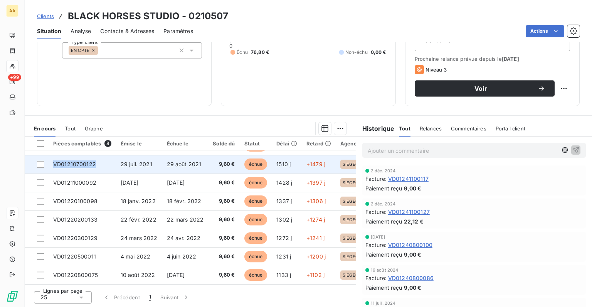
drag, startPoint x: 97, startPoint y: 163, endPoint x: 51, endPoint y: 162, distance: 45.8
click at [51, 162] on td "VD01210700122" at bounding box center [82, 164] width 67 height 18
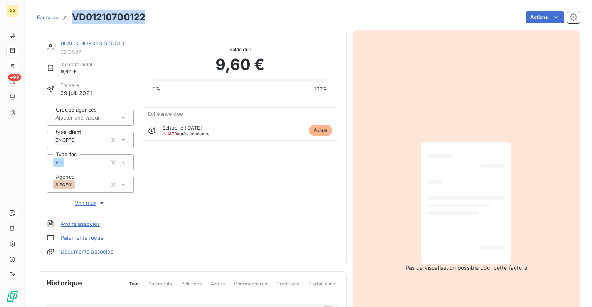
drag, startPoint x: 149, startPoint y: 19, endPoint x: 67, endPoint y: 18, distance: 82.4
click at [67, 18] on div "Factures VD01210700122 Actions" at bounding box center [308, 17] width 542 height 16
copy h3 "VD01210700122"
drag, startPoint x: 84, startPoint y: 54, endPoint x: 60, endPoint y: 52, distance: 24.3
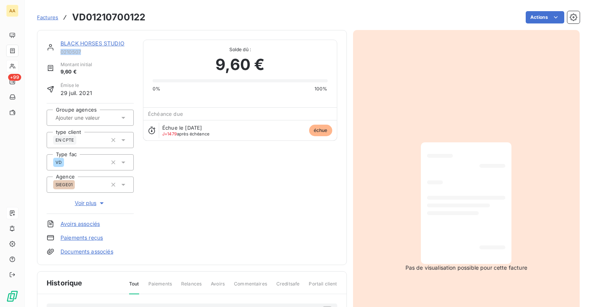
click at [60, 52] on span "0210507" at bounding box center [96, 52] width 73 height 6
copy span "0210507"
click at [74, 43] on link "BLACK HORSES STUDIO" at bounding box center [92, 43] width 64 height 7
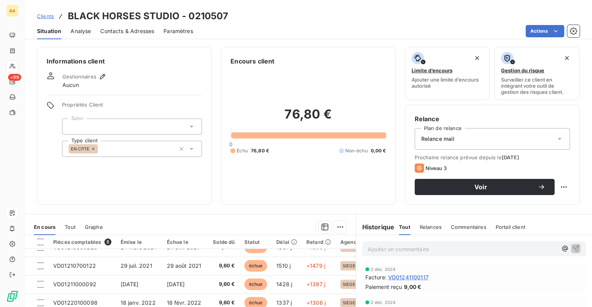
scroll to position [17, 0]
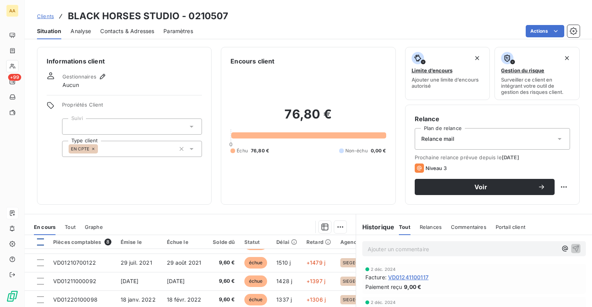
click at [42, 241] on div at bounding box center [40, 242] width 7 height 7
click at [338, 221] on html "AA +99 Clients BLACK HORSES STUDIO - 0210507 Situation Analyse Contacts & Adres…" at bounding box center [296, 153] width 592 height 307
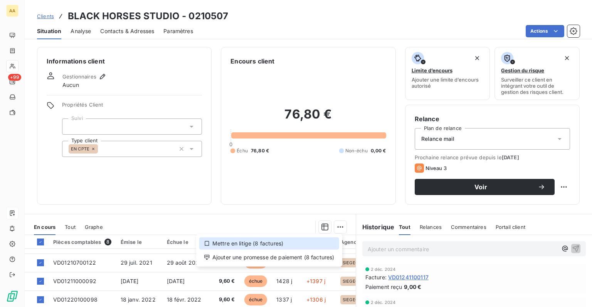
click at [250, 247] on div "Mettre en litige (8 factures)" at bounding box center [269, 244] width 140 height 12
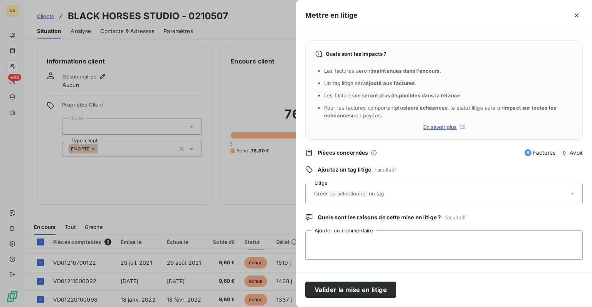
click at [367, 195] on input "text" at bounding box center [369, 193] width 112 height 7
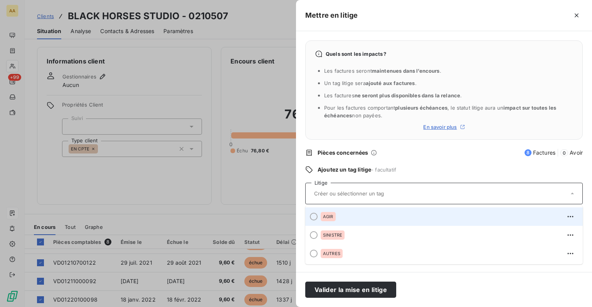
click at [334, 215] on div "AGIR" at bounding box center [327, 216] width 15 height 9
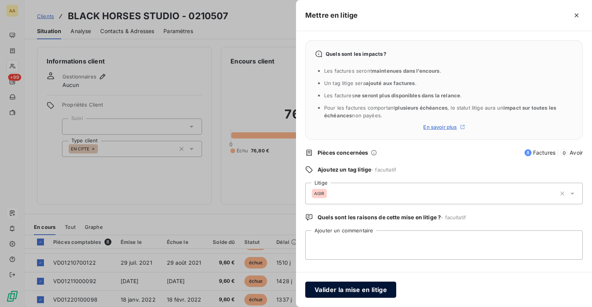
click at [360, 288] on button "Valider la mise en litige" at bounding box center [350, 290] width 91 height 16
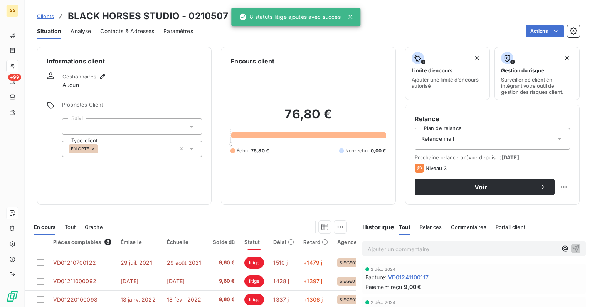
click at [233, 185] on div "76,80 € 0 Échu 76,80 € Non-échu 0,00 €" at bounding box center [307, 130] width 155 height 129
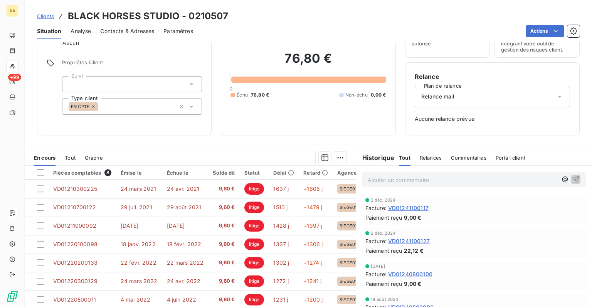
scroll to position [0, 0]
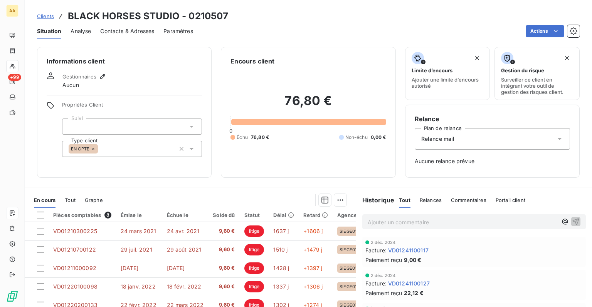
click at [46, 15] on span "Clients" at bounding box center [45, 16] width 17 height 6
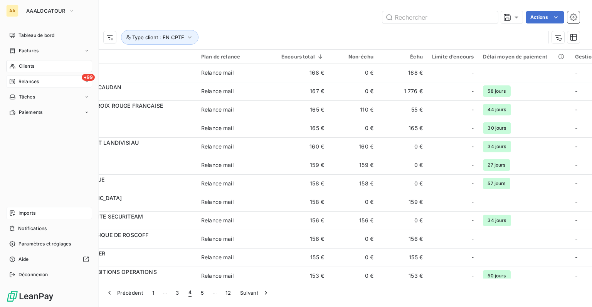
click at [19, 80] on span "Relances" at bounding box center [28, 81] width 20 height 7
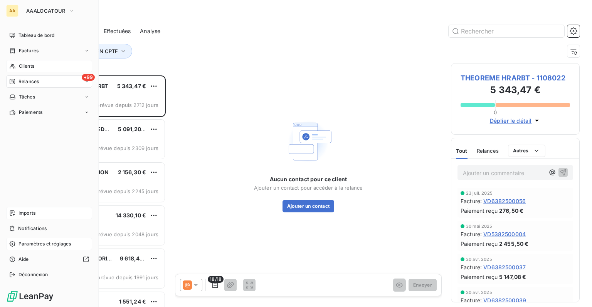
click at [37, 243] on span "Paramètres et réglages" at bounding box center [44, 244] width 52 height 7
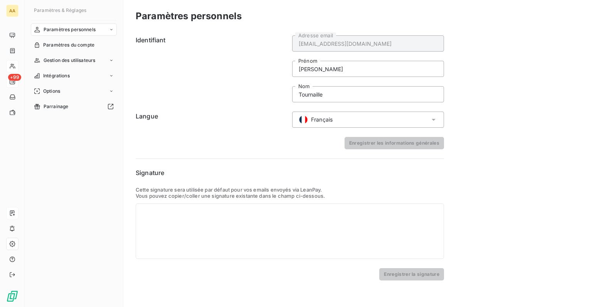
click at [83, 52] on nav "Paramètres personnels Paramètres du compte Gestion des utilisateurs Intégration…" at bounding box center [74, 67] width 86 height 89
click at [81, 50] on div "Paramètres du compte" at bounding box center [74, 45] width 86 height 12
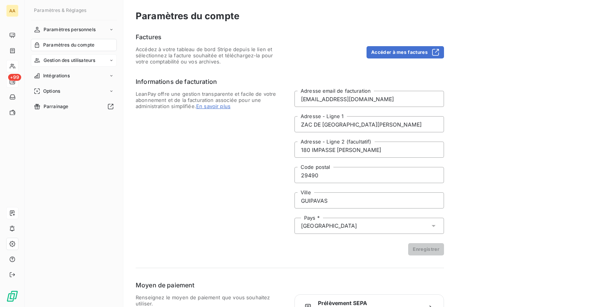
click at [68, 64] on span "Gestion des utilisateurs" at bounding box center [70, 60] width 52 height 7
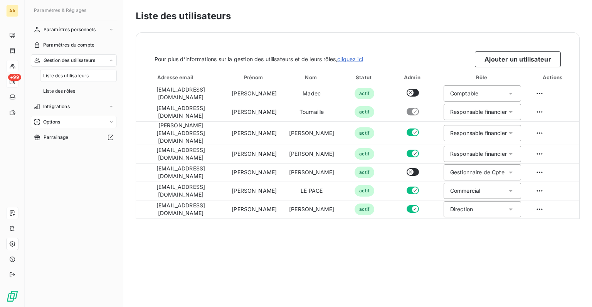
click at [54, 121] on span "Options" at bounding box center [51, 122] width 17 height 7
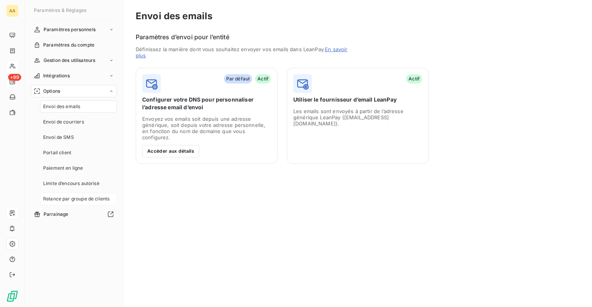
click at [65, 196] on span "Relance par groupe de clients" at bounding box center [76, 199] width 66 height 7
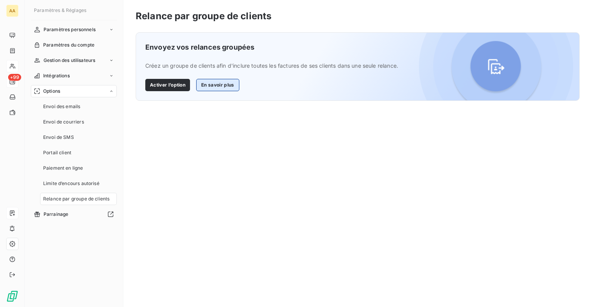
click at [220, 88] on button "En savoir plus" at bounding box center [217, 85] width 43 height 12
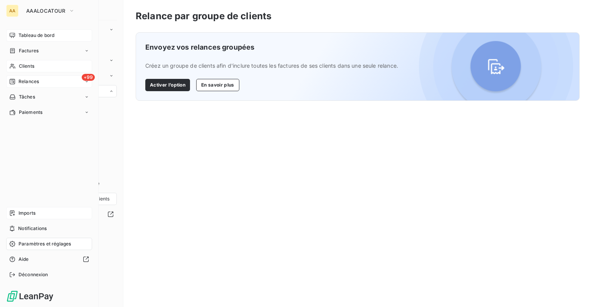
click at [15, 33] on icon at bounding box center [12, 35] width 6 height 6
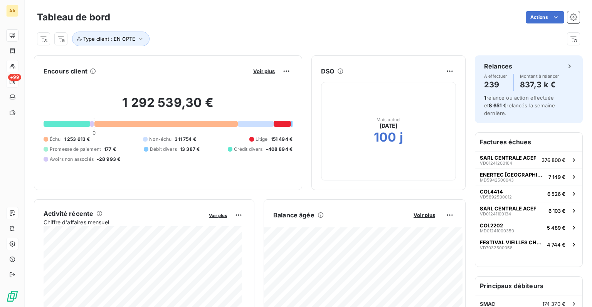
click at [271, 138] on span "151 494 €" at bounding box center [282, 139] width 22 height 7
click at [262, 71] on span "Voir plus" at bounding box center [264, 71] width 22 height 6
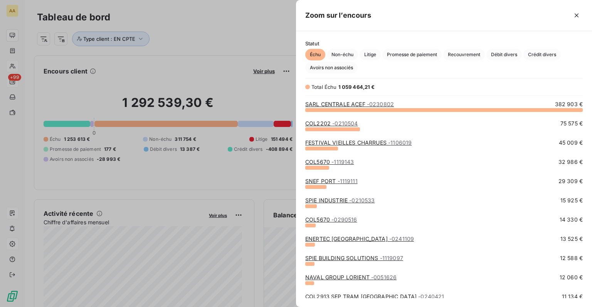
scroll to position [192, 290]
click at [374, 53] on span "Litige" at bounding box center [369, 55] width 21 height 12
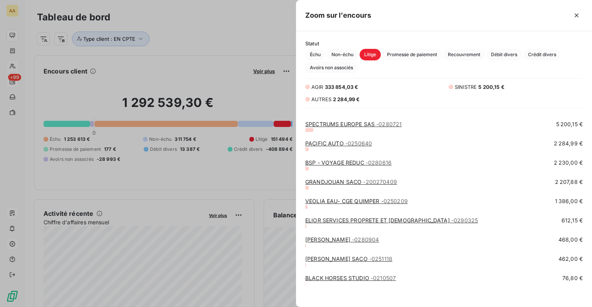
scroll to position [112, 0]
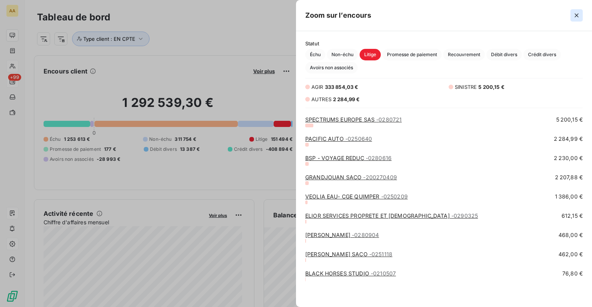
click at [576, 16] on icon "button" at bounding box center [576, 16] width 8 height 8
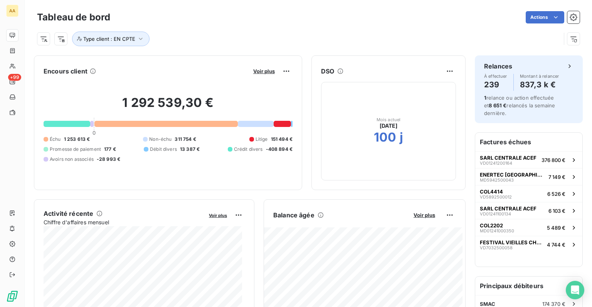
drag, startPoint x: 405, startPoint y: 32, endPoint x: 336, endPoint y: 37, distance: 68.8
click at [336, 37] on div "Type client : EN CPTE" at bounding box center [298, 39] width 523 height 15
drag, startPoint x: 402, startPoint y: 24, endPoint x: 304, endPoint y: 39, distance: 99.0
click at [304, 39] on div "Type client : EN CPTE" at bounding box center [298, 39] width 523 height 15
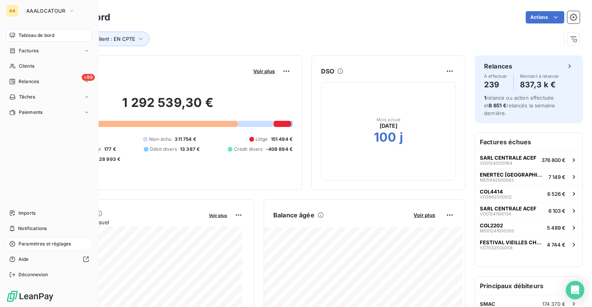
click at [19, 245] on span "Paramètres et réglages" at bounding box center [44, 244] width 52 height 7
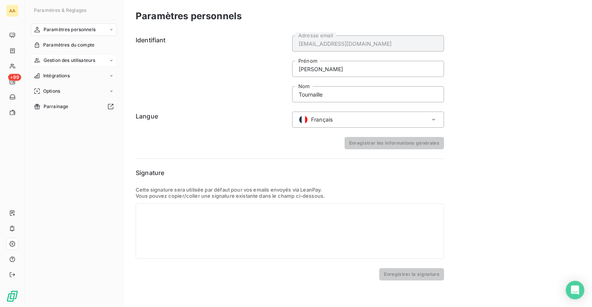
click at [69, 59] on span "Gestion des utilisateurs" at bounding box center [70, 60] width 52 height 7
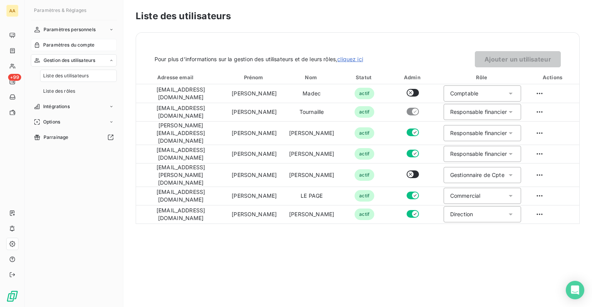
click at [68, 44] on span "Paramètres du compte" at bounding box center [68, 45] width 51 height 7
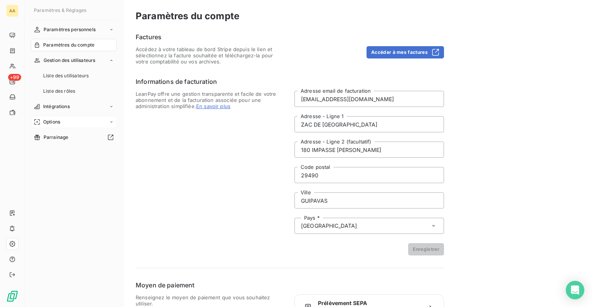
click at [55, 126] on div "Options" at bounding box center [74, 122] width 86 height 12
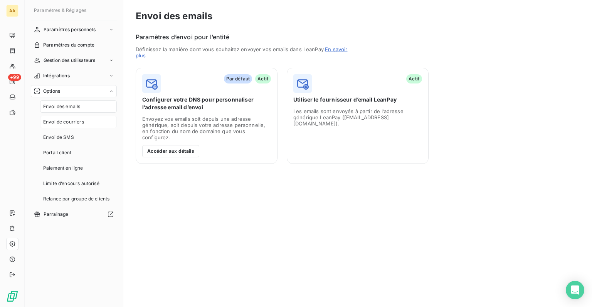
click at [68, 119] on span "Envoi de courriers" at bounding box center [63, 122] width 41 height 7
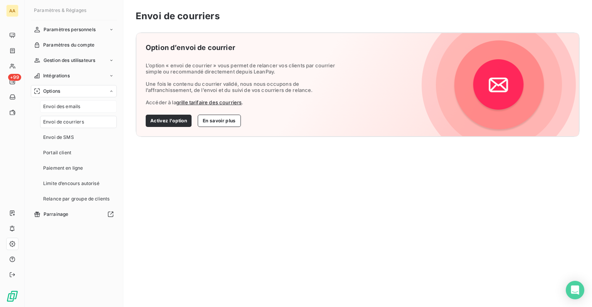
click at [69, 106] on span "Envoi des emails" at bounding box center [61, 106] width 37 height 7
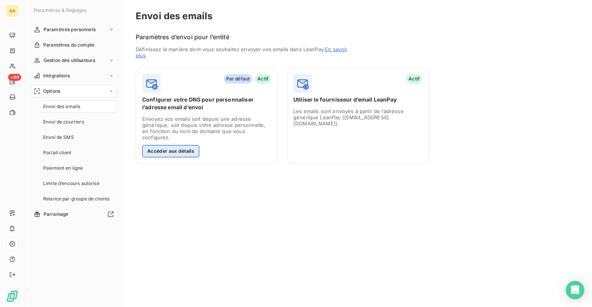
click at [186, 145] on button "Accéder aux détails" at bounding box center [170, 151] width 57 height 12
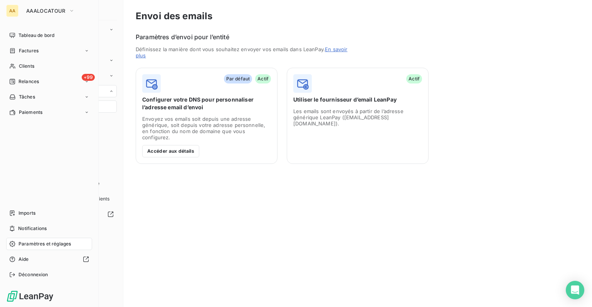
click at [20, 33] on span "Tableau de bord" at bounding box center [36, 35] width 36 height 7
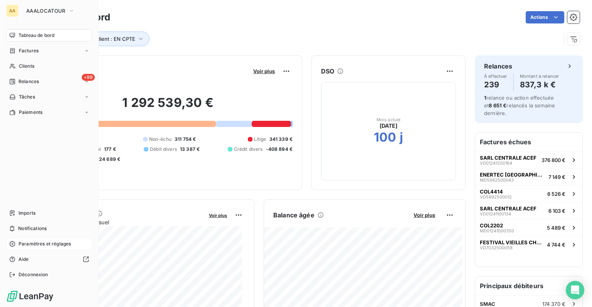
click at [29, 245] on span "Paramètres et réglages" at bounding box center [44, 244] width 52 height 7
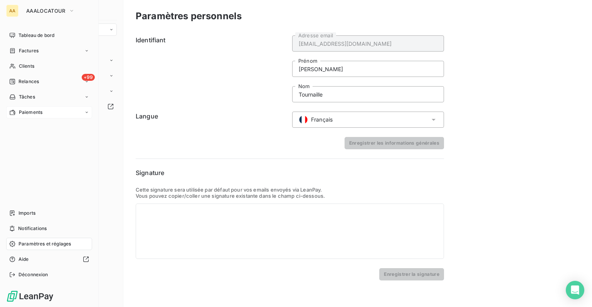
click at [32, 112] on span "Paiements" at bounding box center [30, 112] width 23 height 7
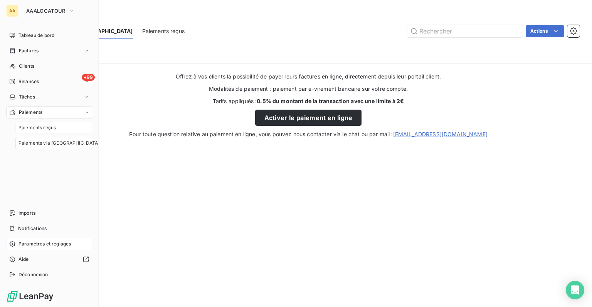
click at [32, 128] on span "Paiements reçus" at bounding box center [36, 127] width 37 height 7
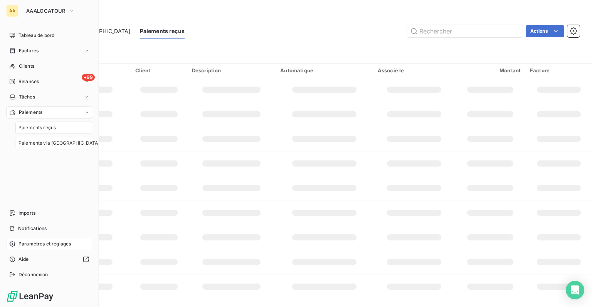
click at [45, 146] on span "Paiements via le Portail" at bounding box center [58, 143] width 81 height 7
